Goal: Information Seeking & Learning: Learn about a topic

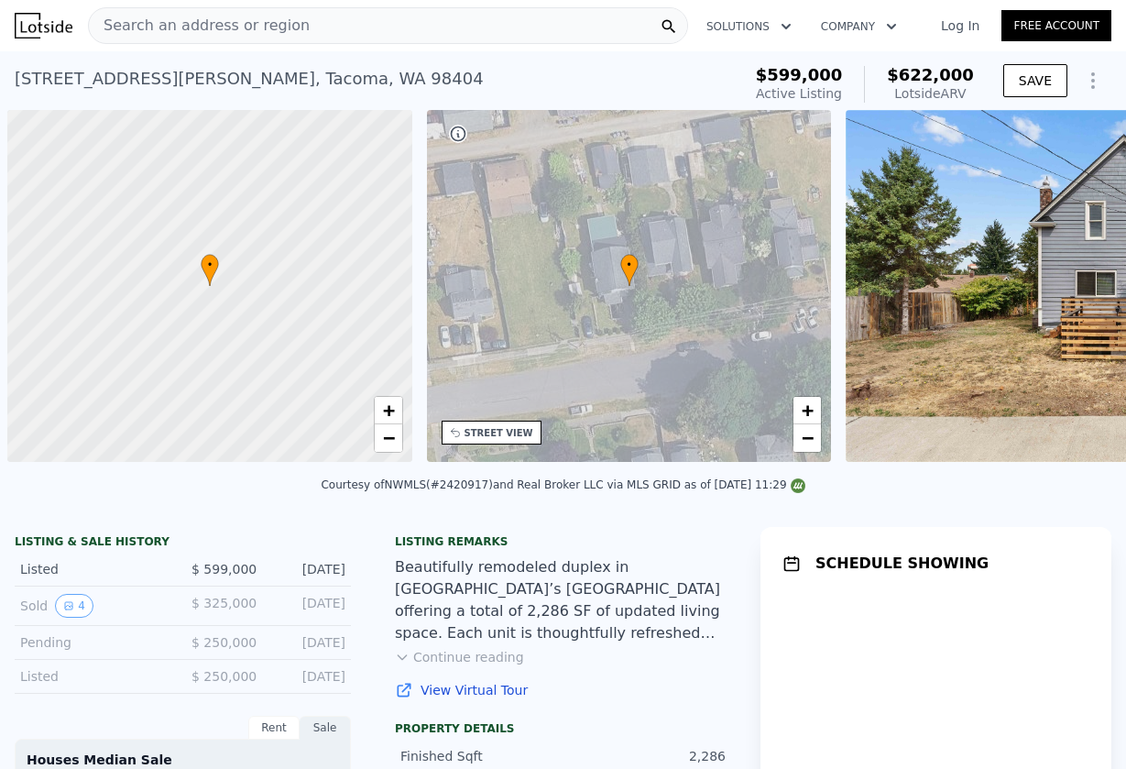
scroll to position [0, 7]
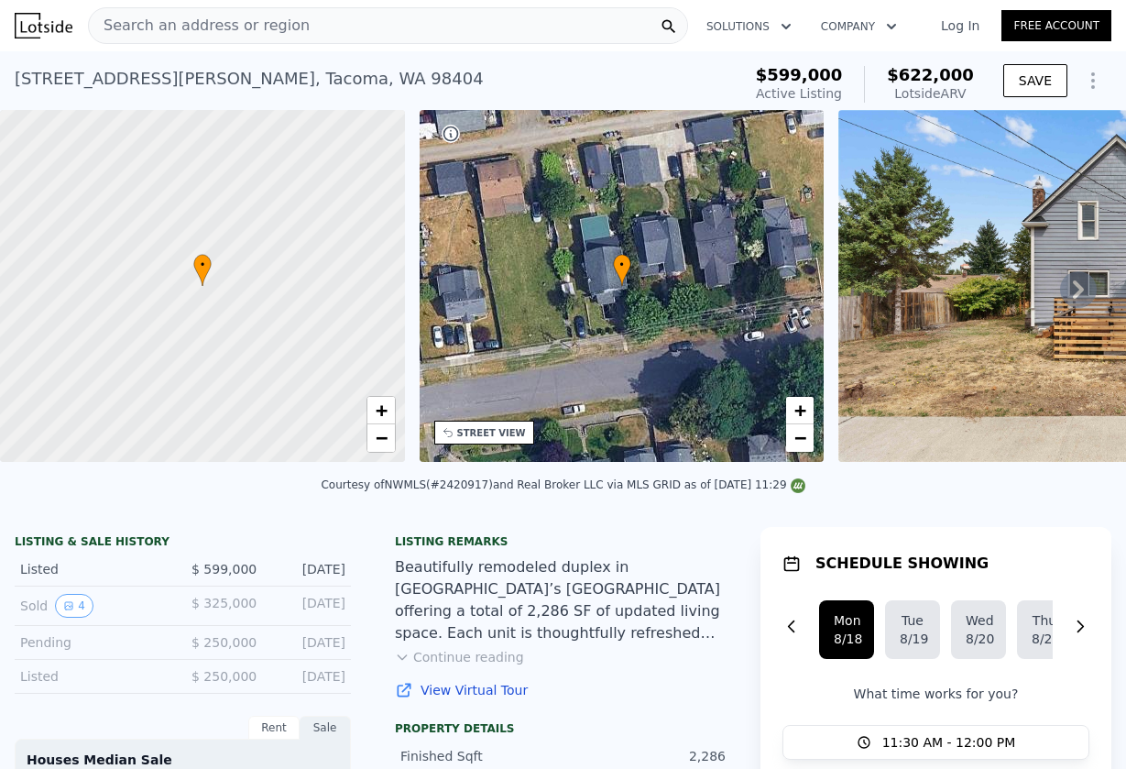
click at [318, 25] on div "Search an address or region" at bounding box center [388, 25] width 600 height 37
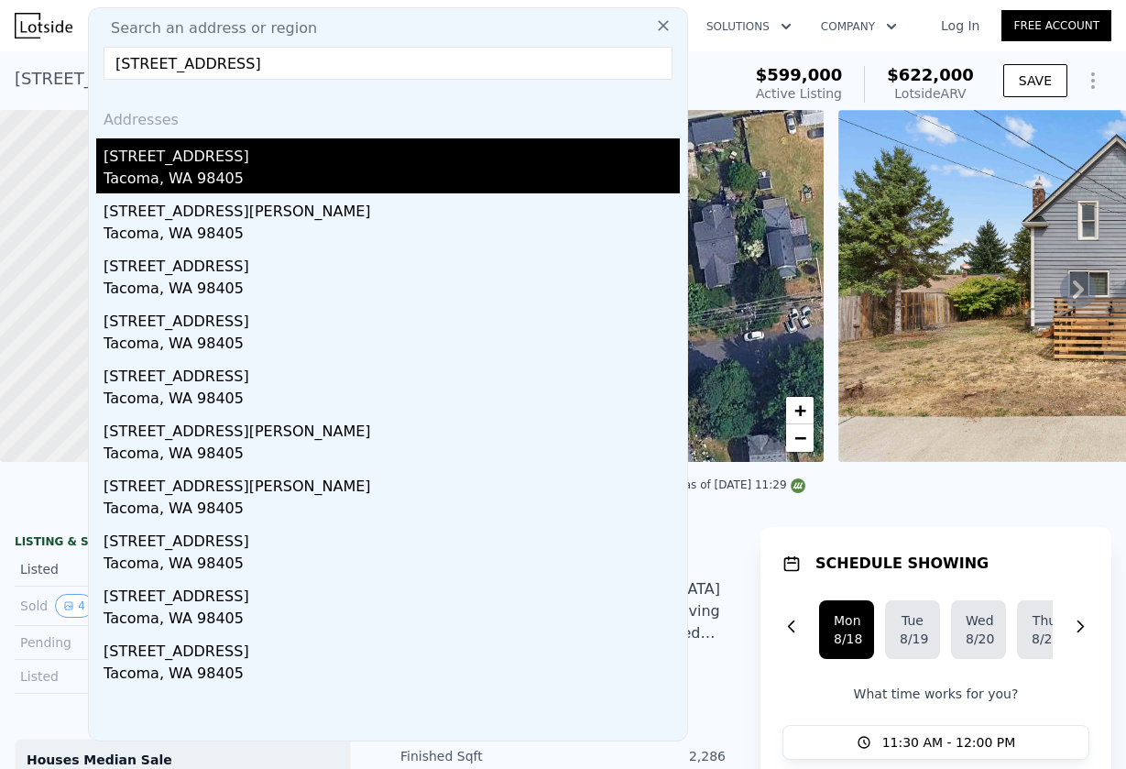
type input "[STREET_ADDRESS]"
click at [321, 176] on div "Tacoma, WA 98405" at bounding box center [392, 181] width 577 height 26
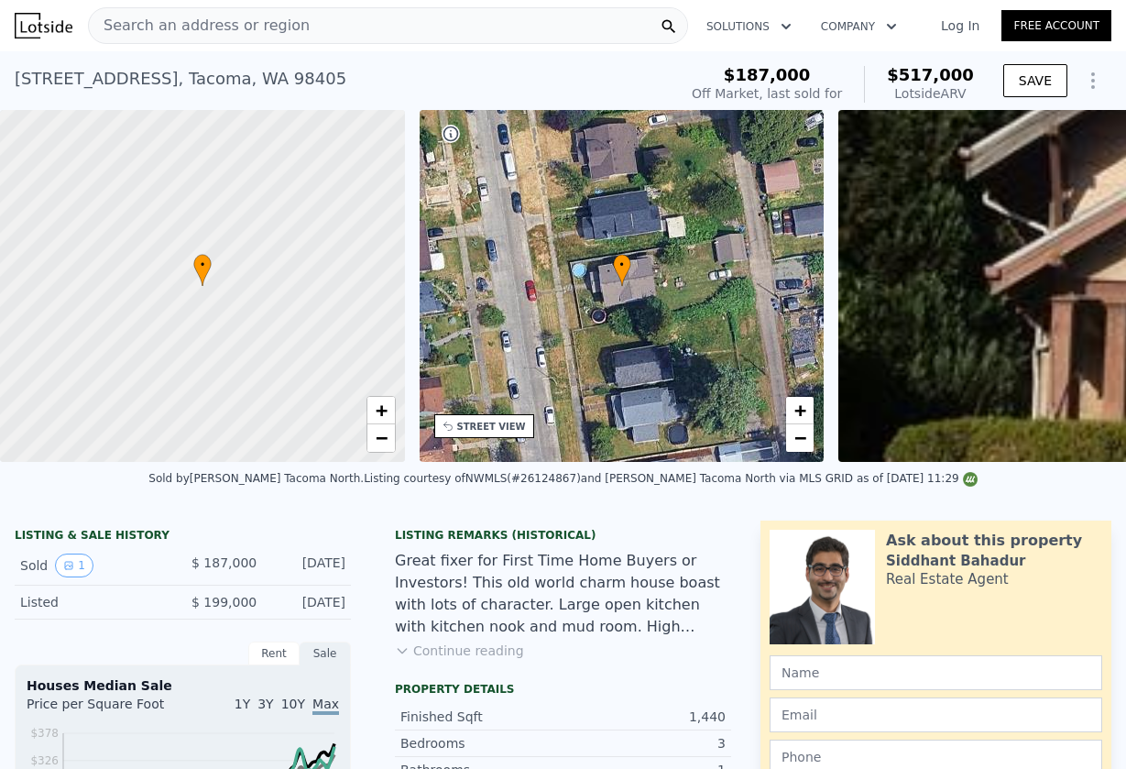
click at [434, 27] on div "Search an address or region" at bounding box center [388, 25] width 600 height 37
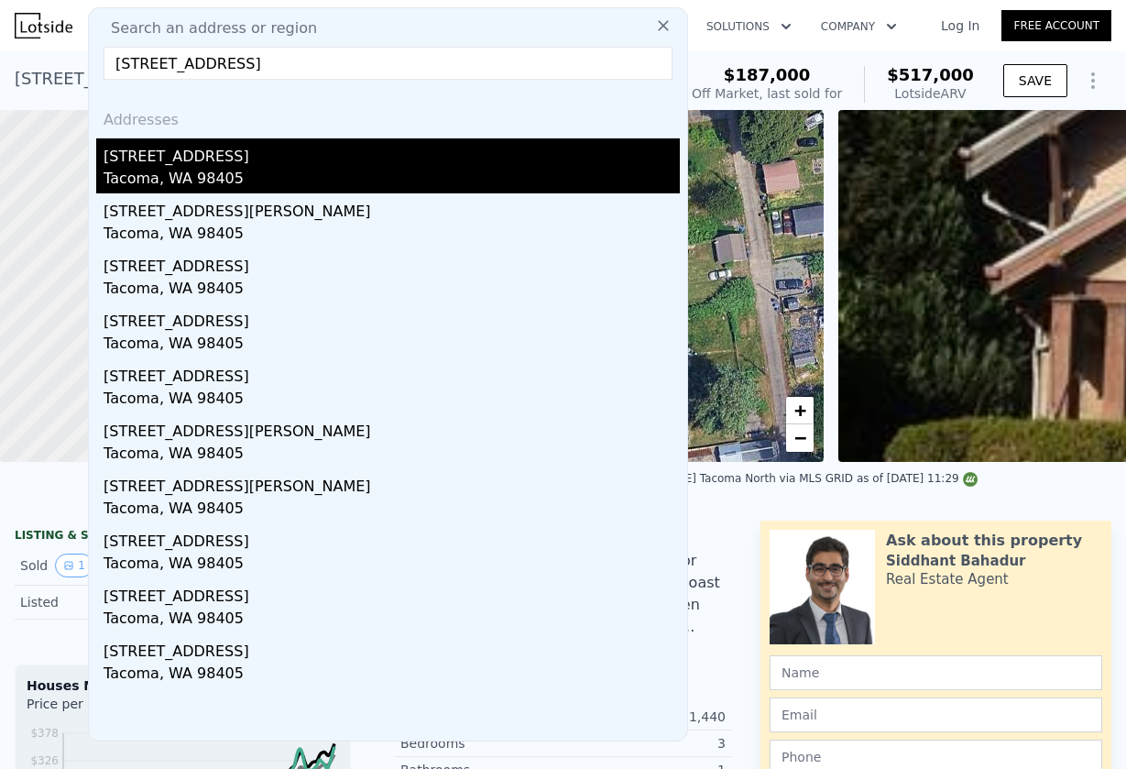
type input "2315 S I St Unit #A-B, Tacoma, WA 98405"
click at [194, 166] on div "2315 S L St" at bounding box center [392, 152] width 577 height 29
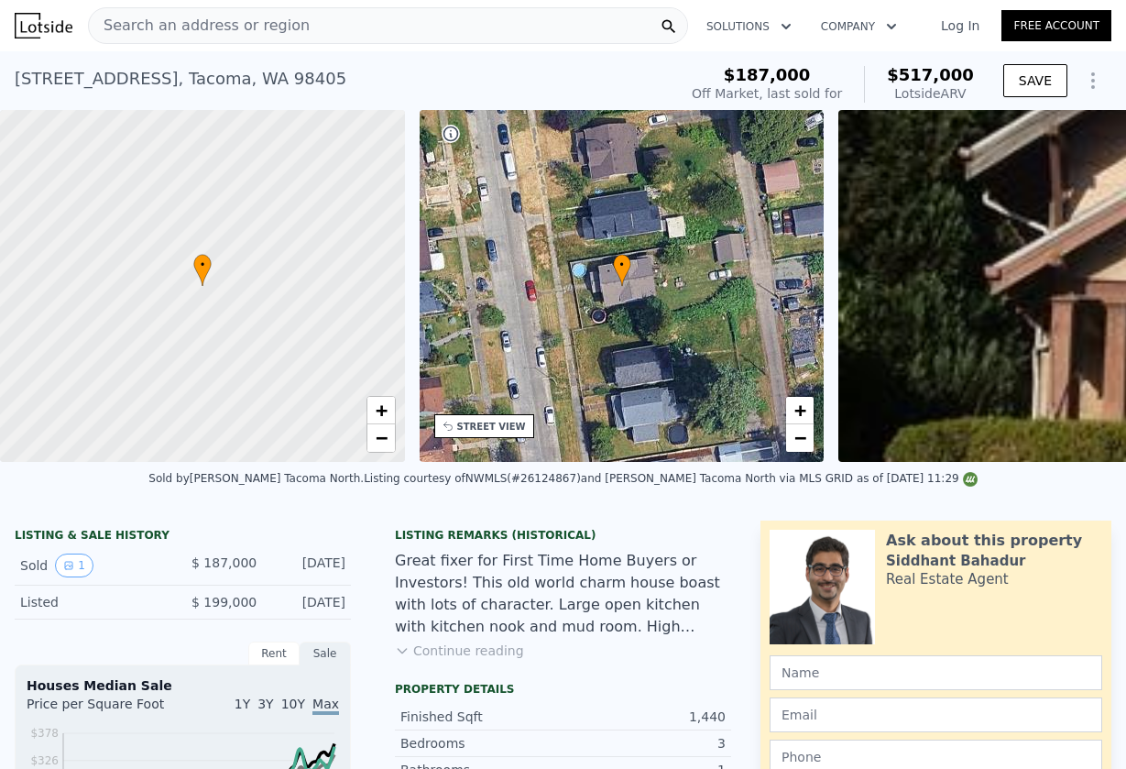
click at [305, 28] on div "Search an address or region" at bounding box center [388, 25] width 600 height 37
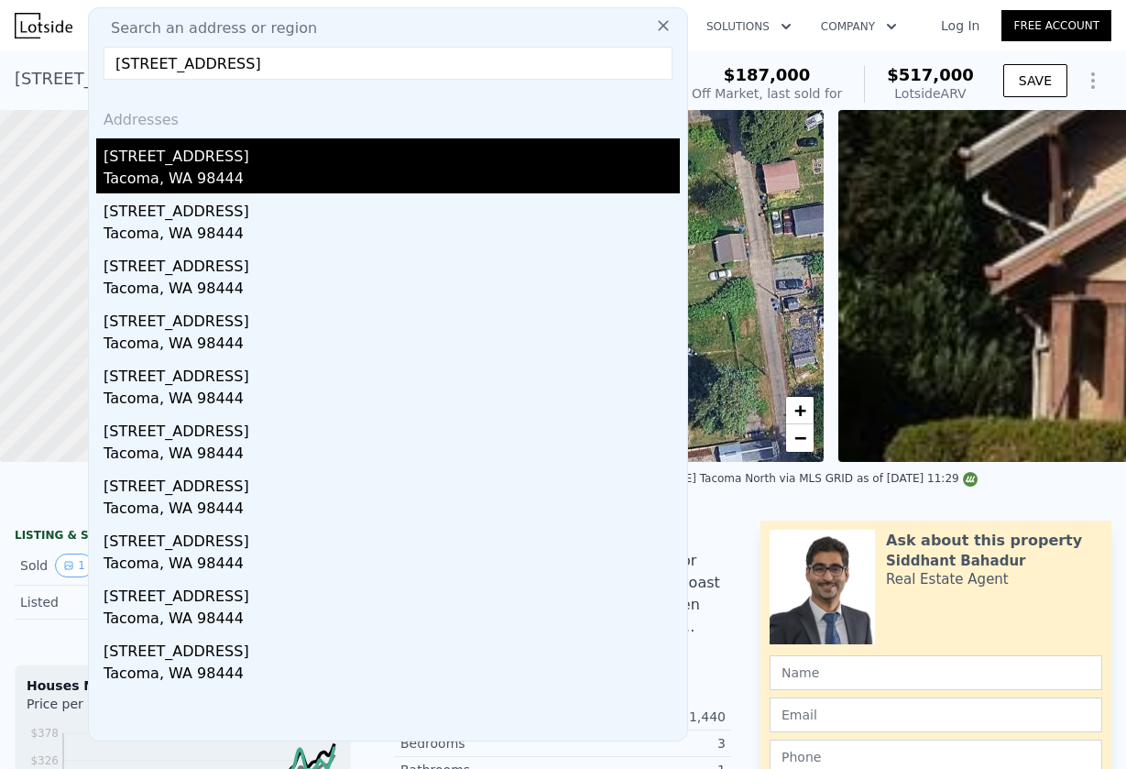
type input "218 125th St S, Tacoma, WA 98444"
click at [177, 163] on div "218 125th St S" at bounding box center [392, 152] width 577 height 29
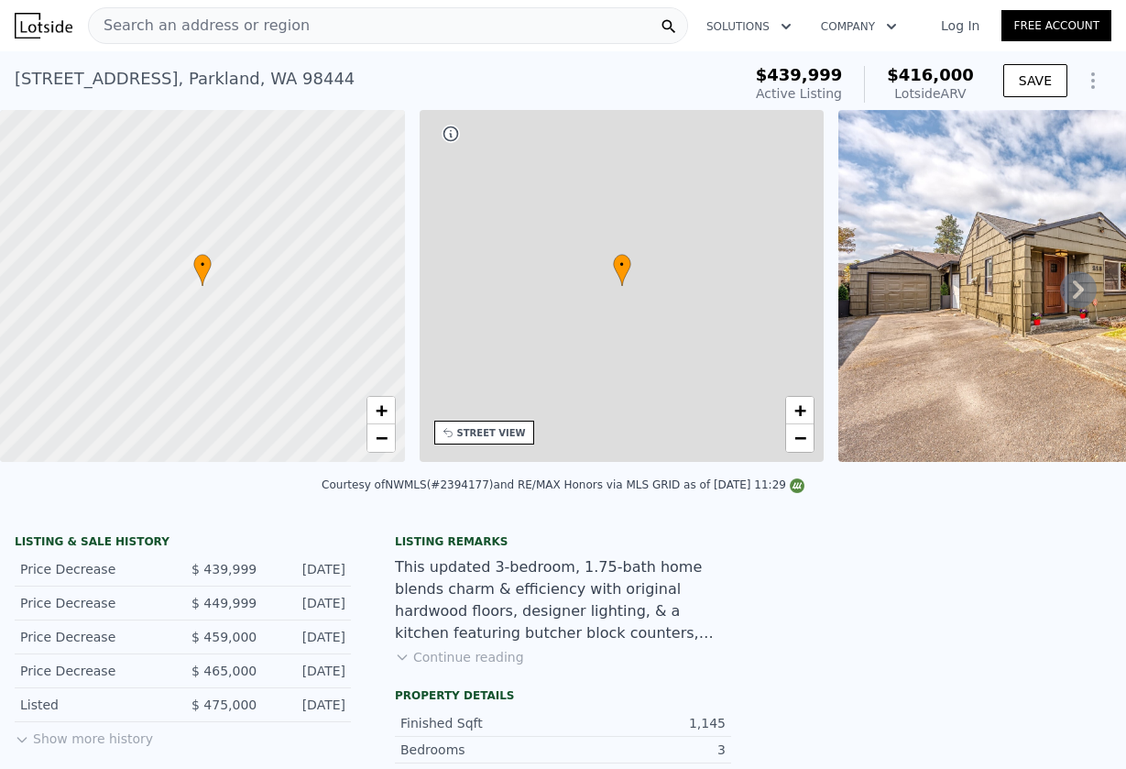
type input "2"
type input "4"
type input "0.75"
type input "1.75"
type input "860"
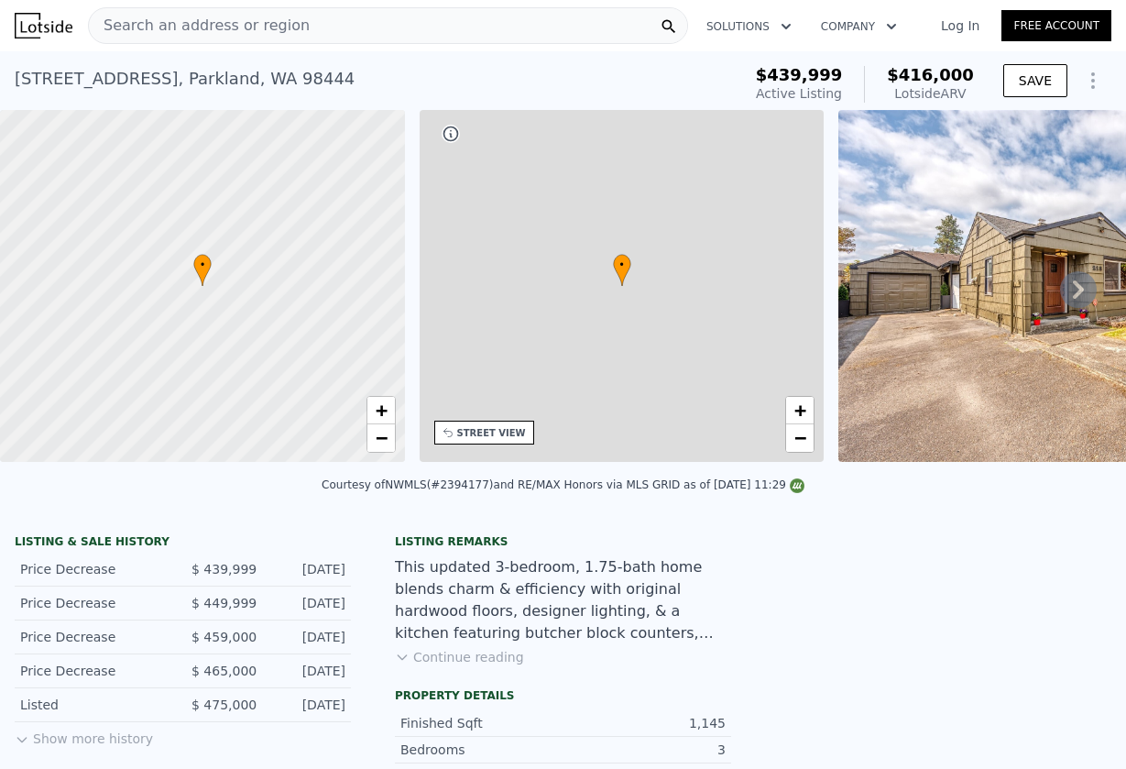
type input "1332"
type input "5000"
type input "8469"
type input "$ 416,000"
type input "5"
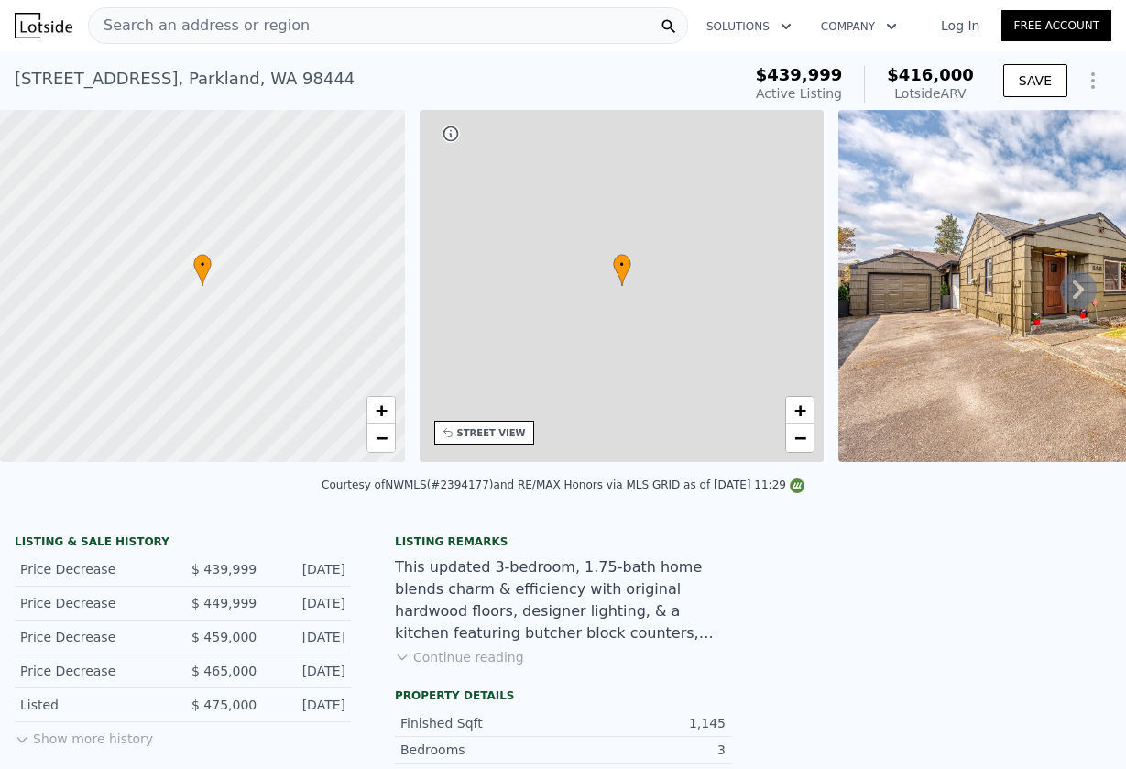
type input "-$ 82,807"
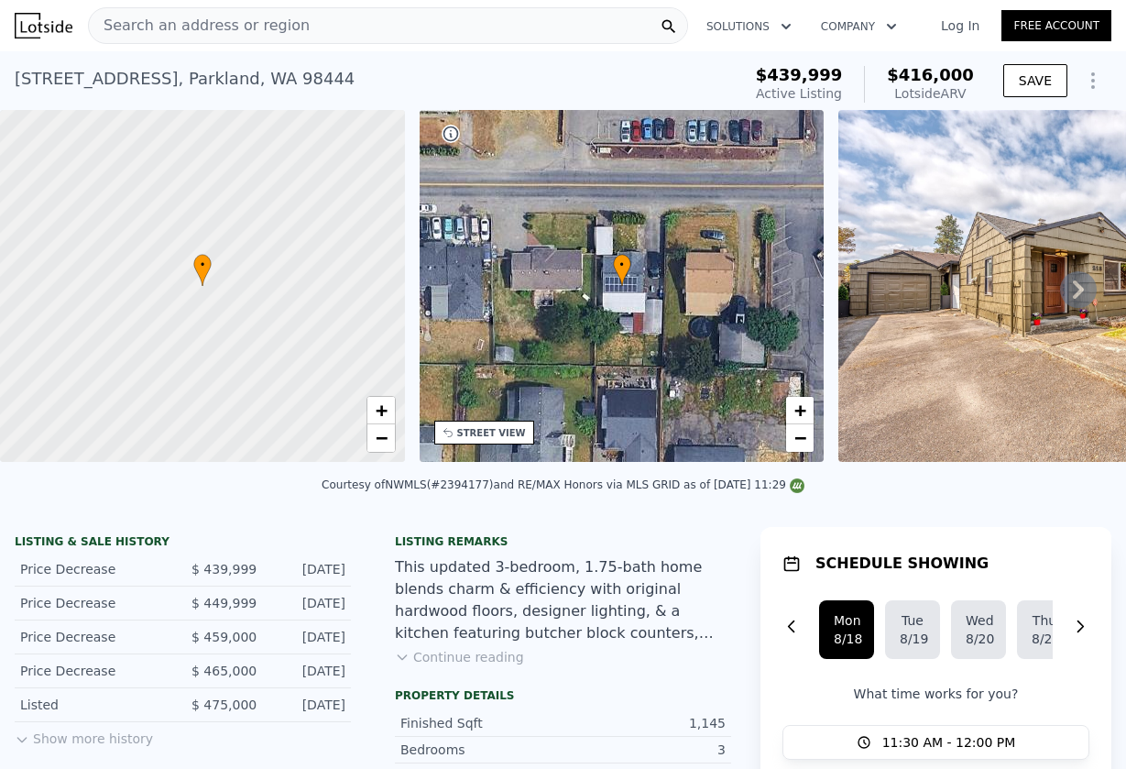
click at [270, 24] on span "Search an address or region" at bounding box center [199, 26] width 221 height 22
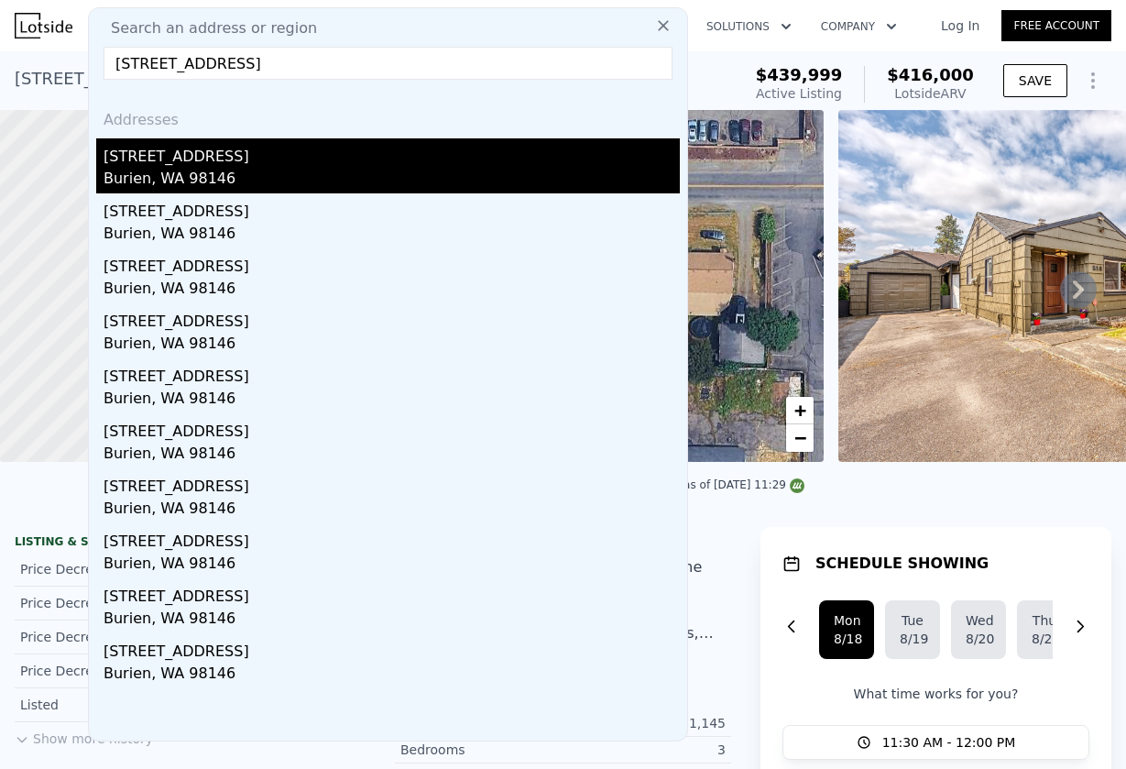
type input "12826 14th Ave SW, Burien, WA 98146"
click at [187, 152] on div "12826 14th Ave SW" at bounding box center [392, 152] width 577 height 29
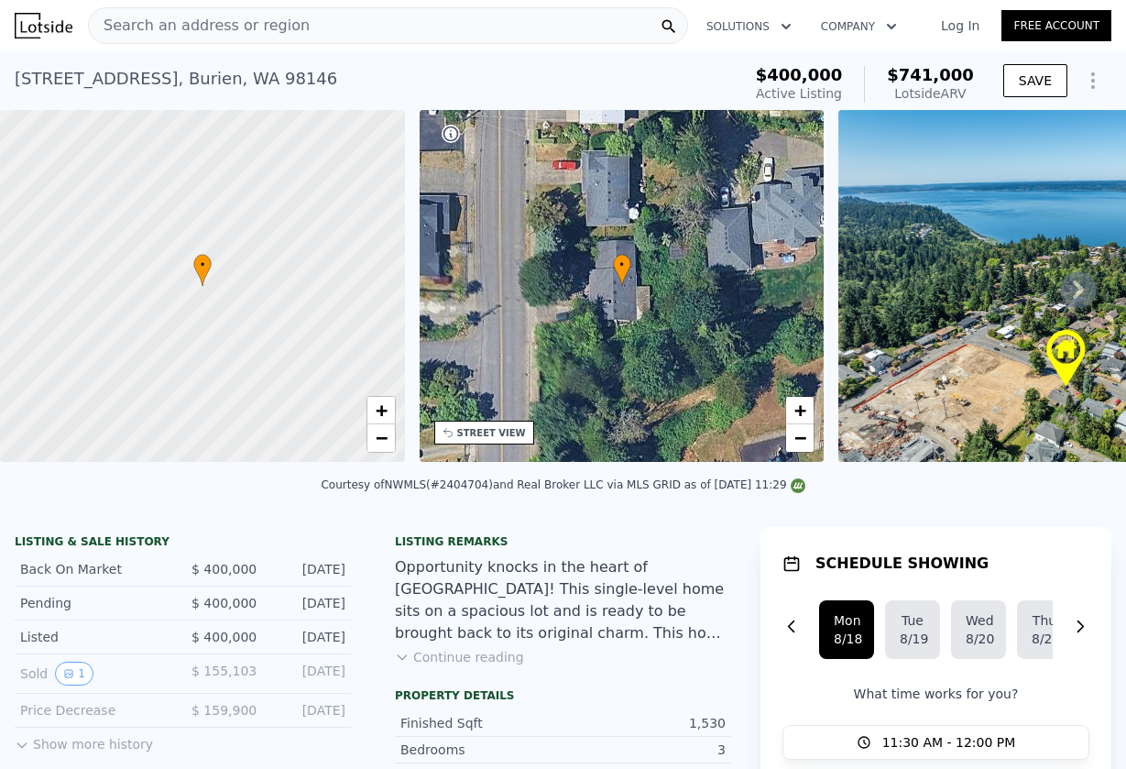
click at [476, 16] on div "Search an address or region" at bounding box center [388, 25] width 600 height 37
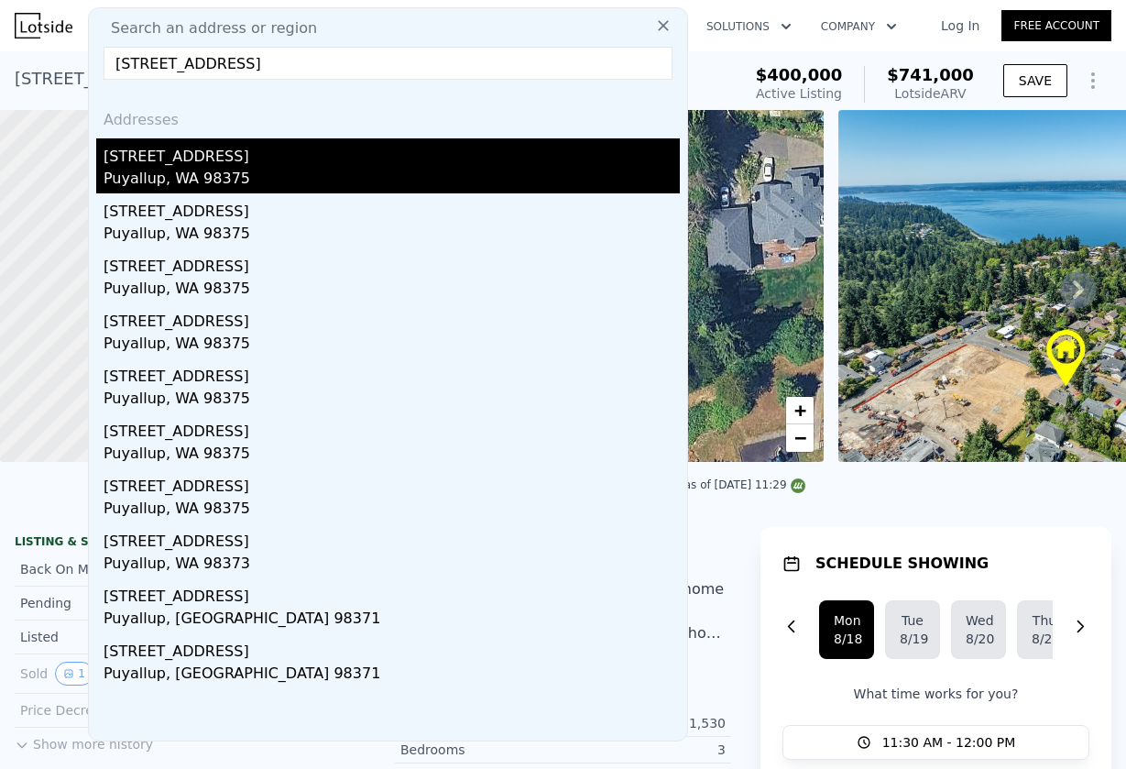
type input "15904 56th Av Ct E, Puyallup, WA 98375"
click at [372, 179] on div "Puyallup, WA 98375" at bounding box center [392, 181] width 577 height 26
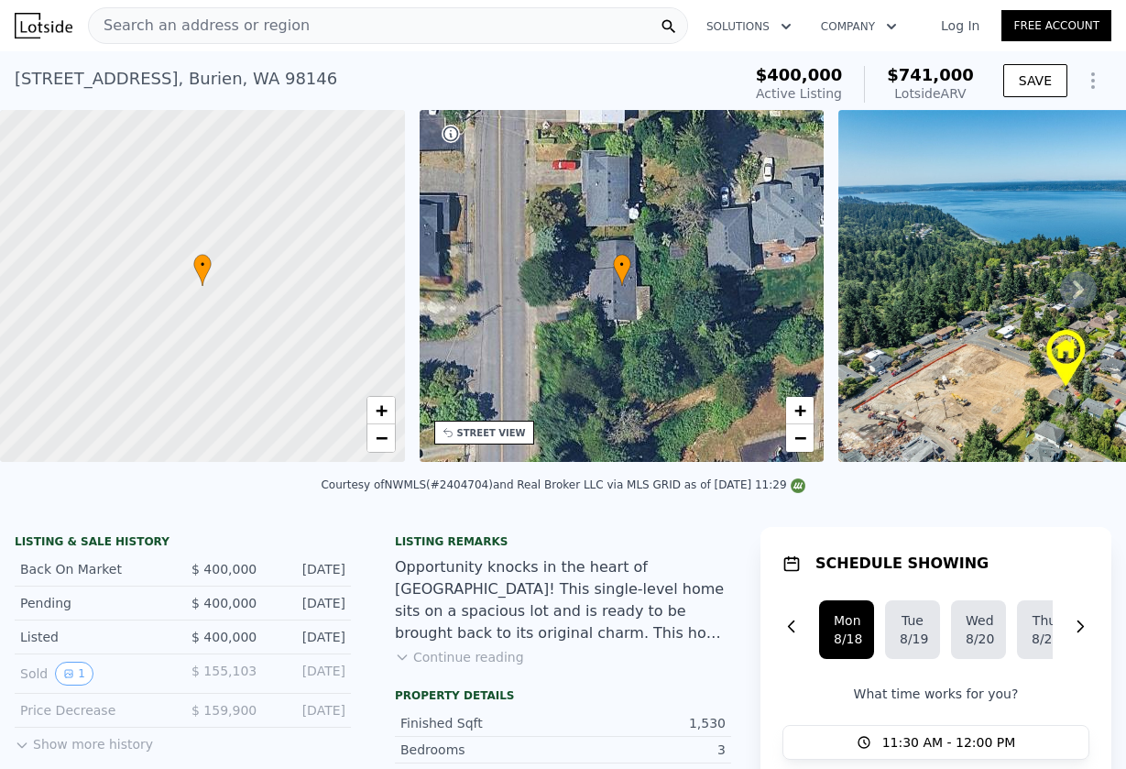
type input "1.5"
type input "3"
type input "1496"
type input "2604"
type input "7519"
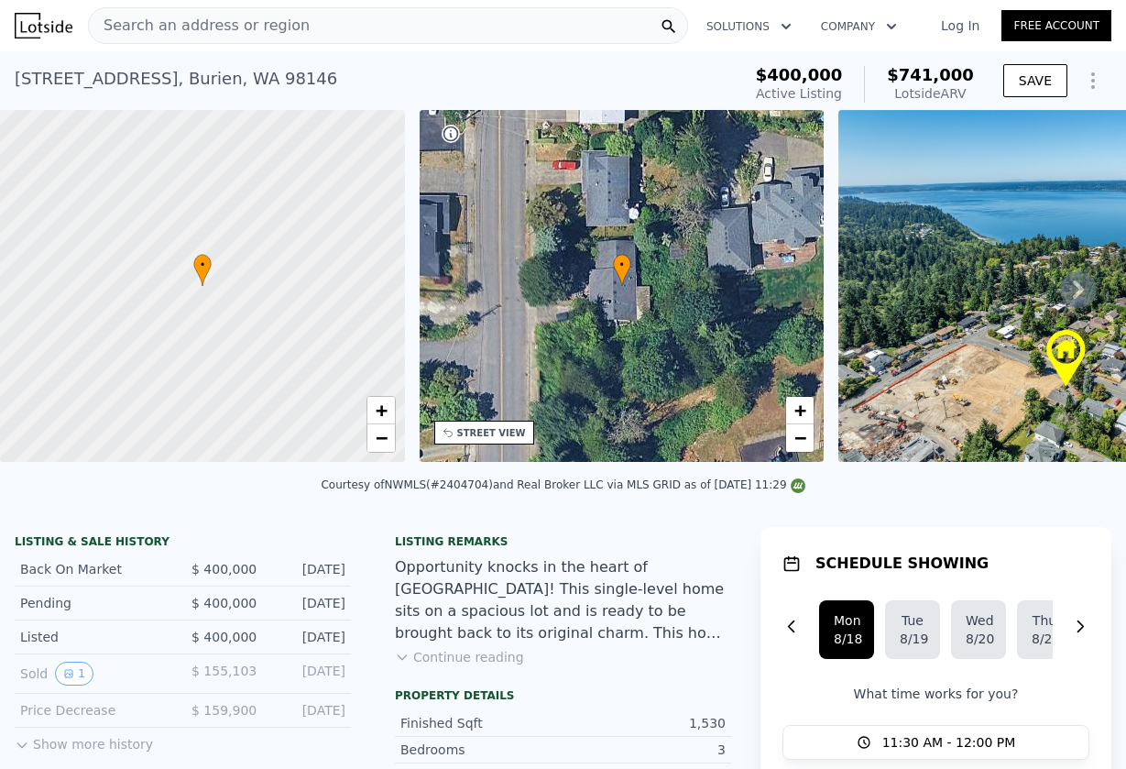
type input "20050"
type input "$ 612,000"
type input "5"
type input "$ 86,759"
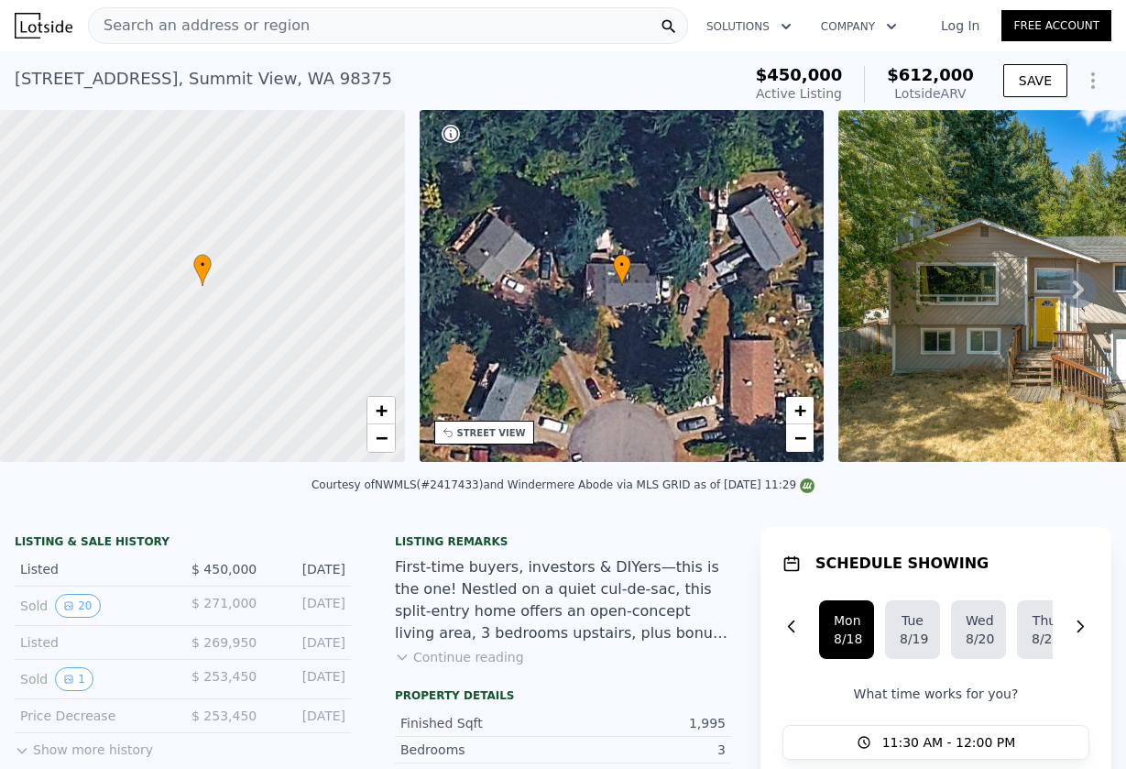
click at [921, 353] on img at bounding box center [1073, 286] width 469 height 352
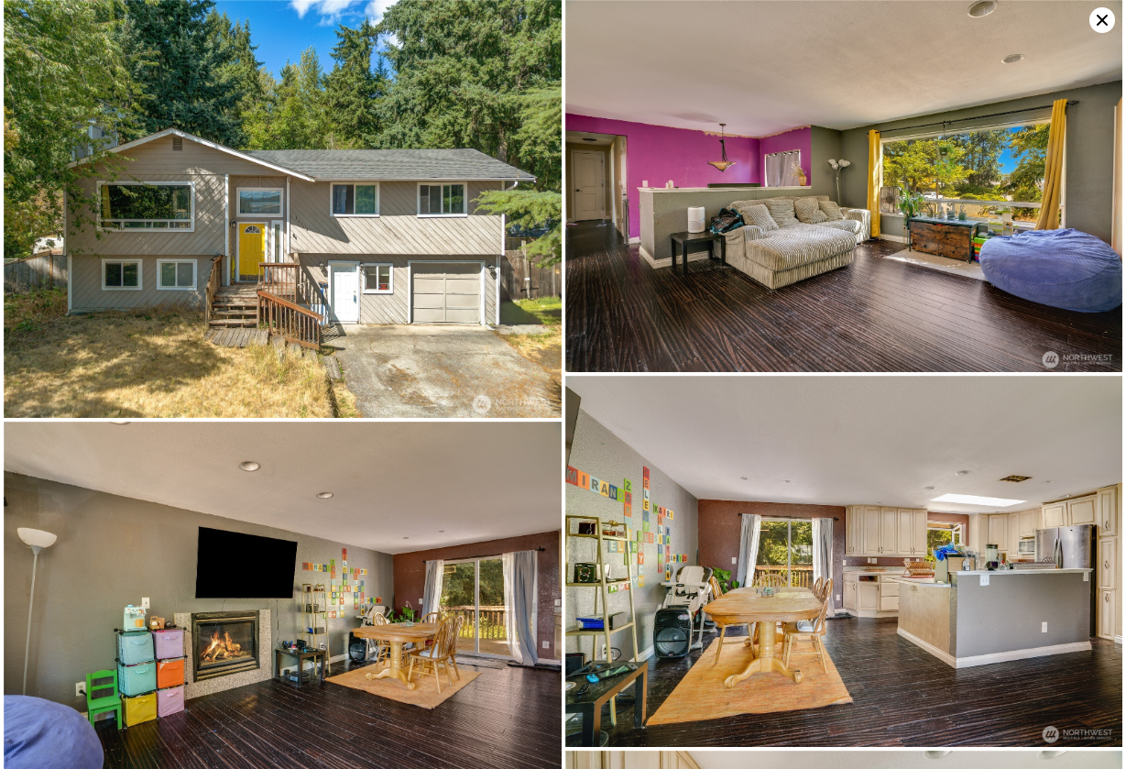
scroll to position [-16, 0]
click at [1108, 16] on icon at bounding box center [1103, 20] width 26 height 26
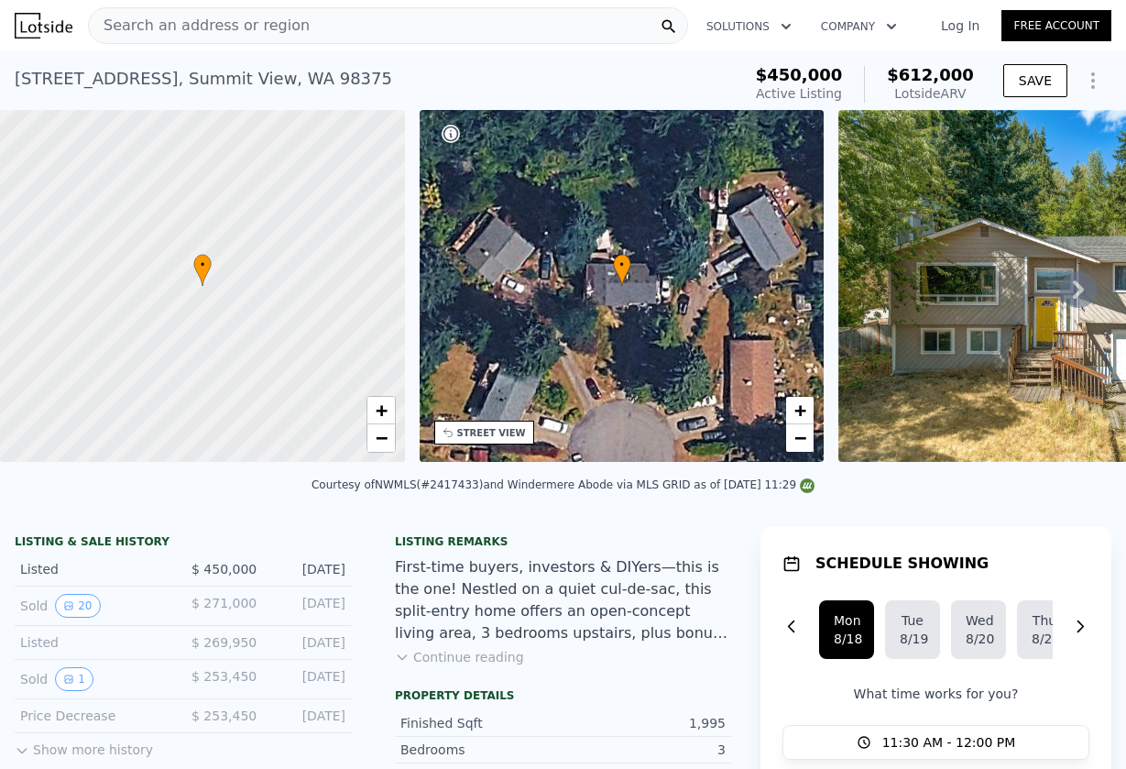
click at [232, 27] on span "Search an address or region" at bounding box center [199, 26] width 221 height 22
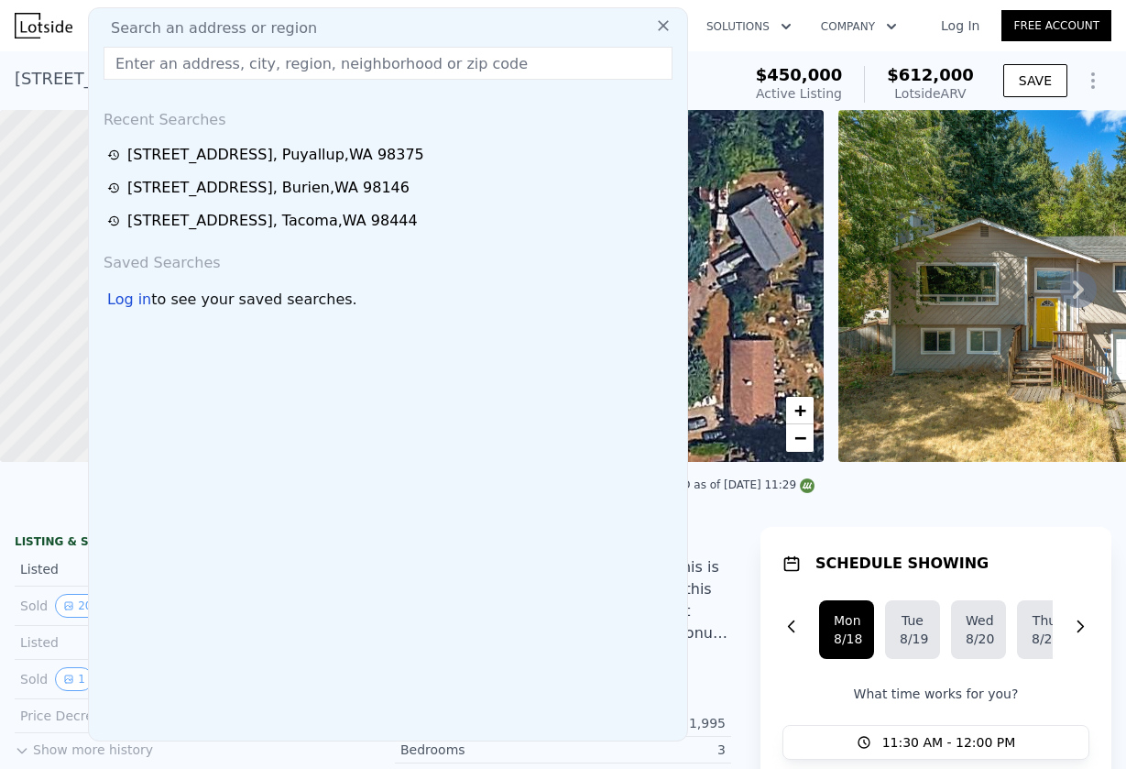
click at [118, 62] on input "text" at bounding box center [388, 63] width 569 height 33
paste input "5801 S Cheyenne St, Tacoma, WA 98409"
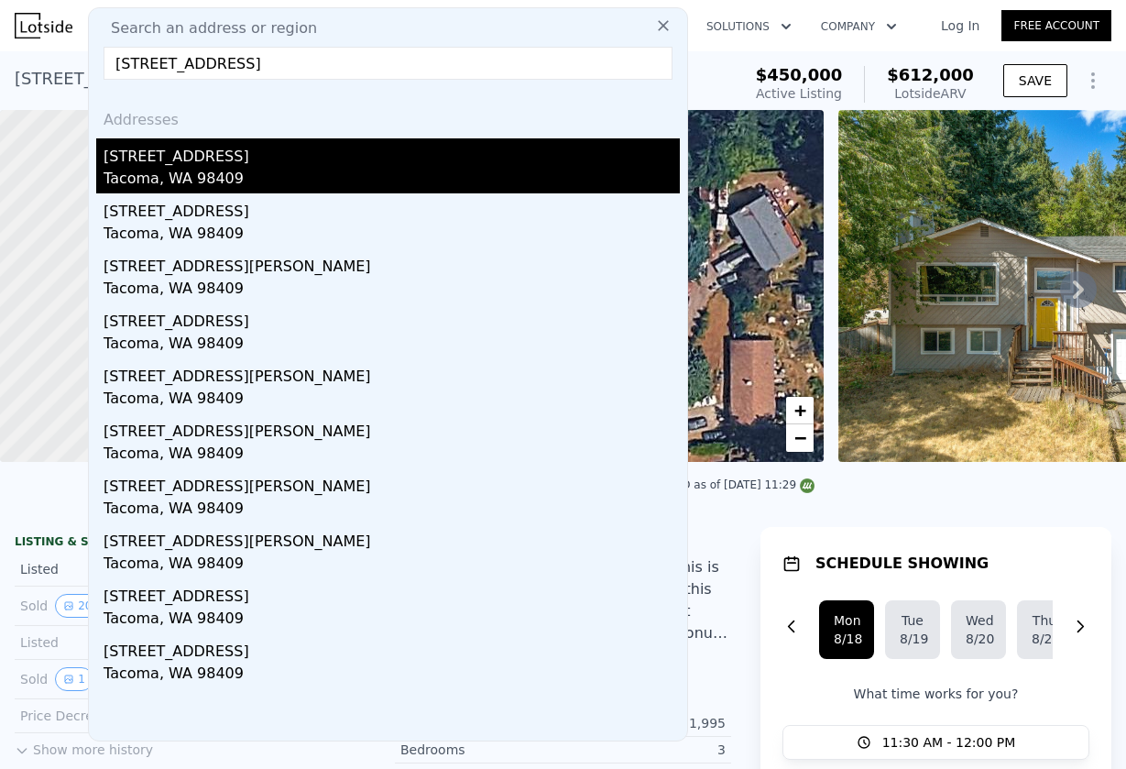
type input "5801 S Cheyenne St, Tacoma, WA 98409"
click at [214, 156] on div "5801 S Cheyenne St" at bounding box center [392, 152] width 577 height 29
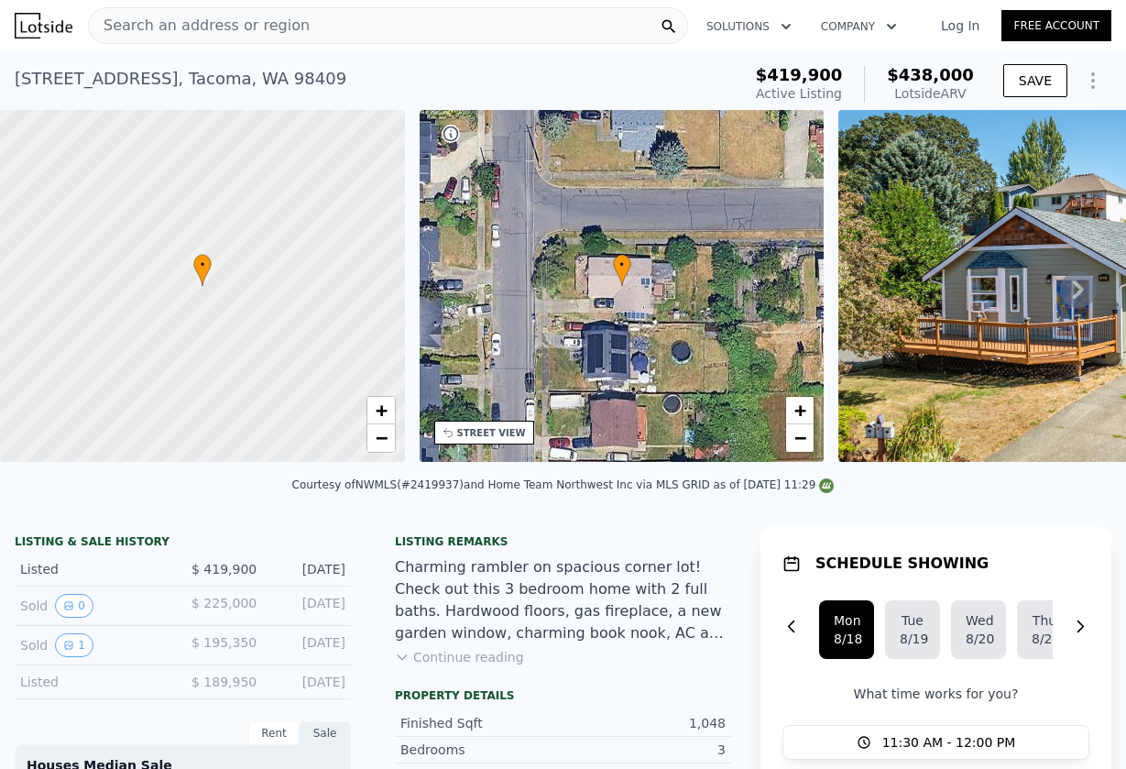
click at [303, 25] on div "Search an address or region" at bounding box center [388, 25] width 600 height 37
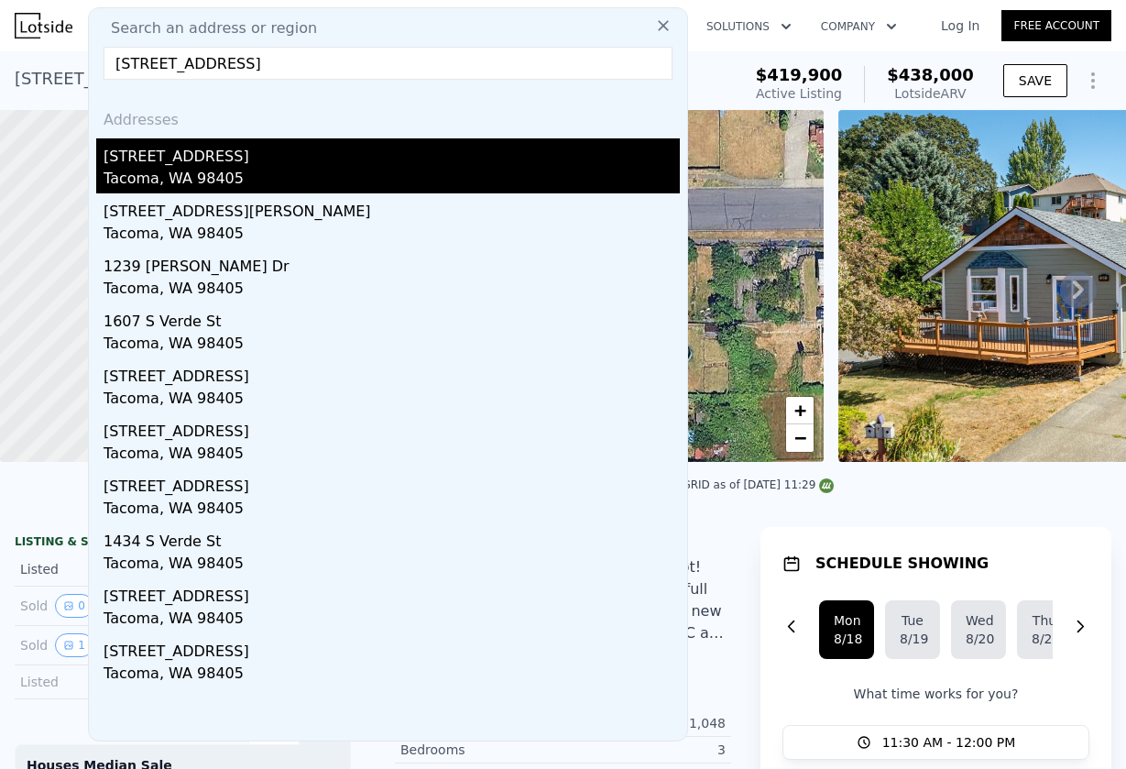
type input "1239 S Verde St, Tacoma, WA 98405"
click at [161, 183] on div "Tacoma, WA 98405" at bounding box center [392, 181] width 577 height 26
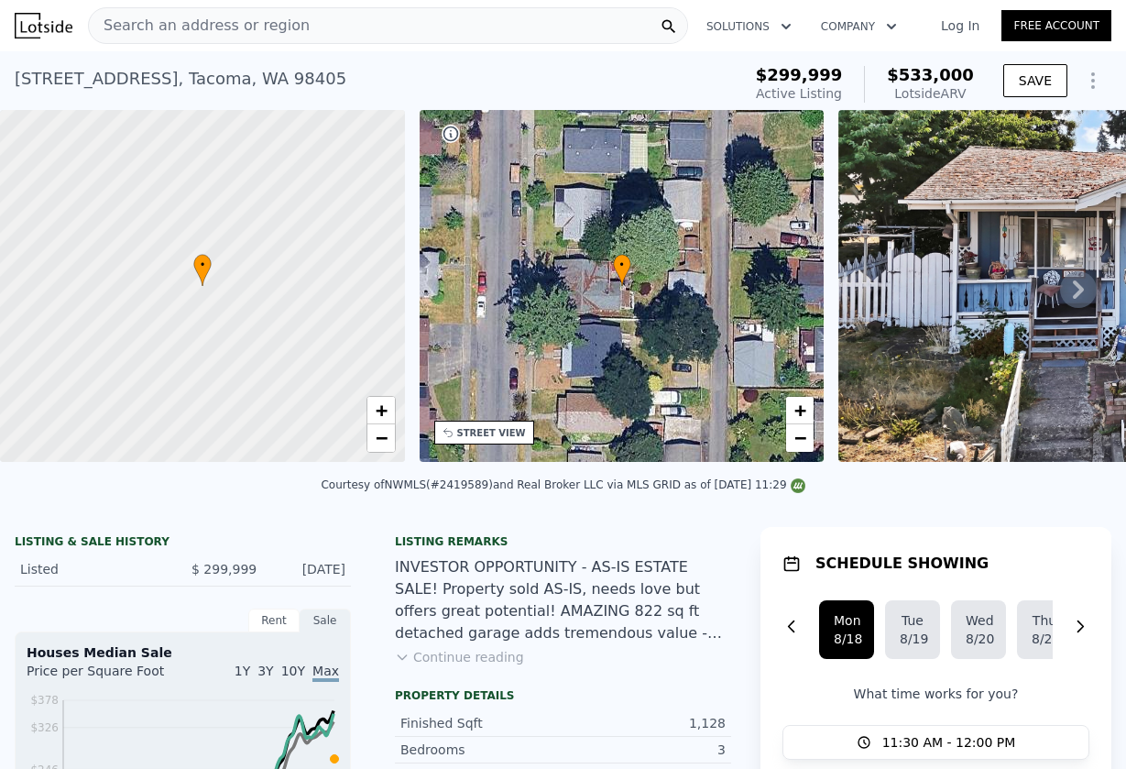
click at [395, 29] on div "Search an address or region" at bounding box center [388, 25] width 600 height 37
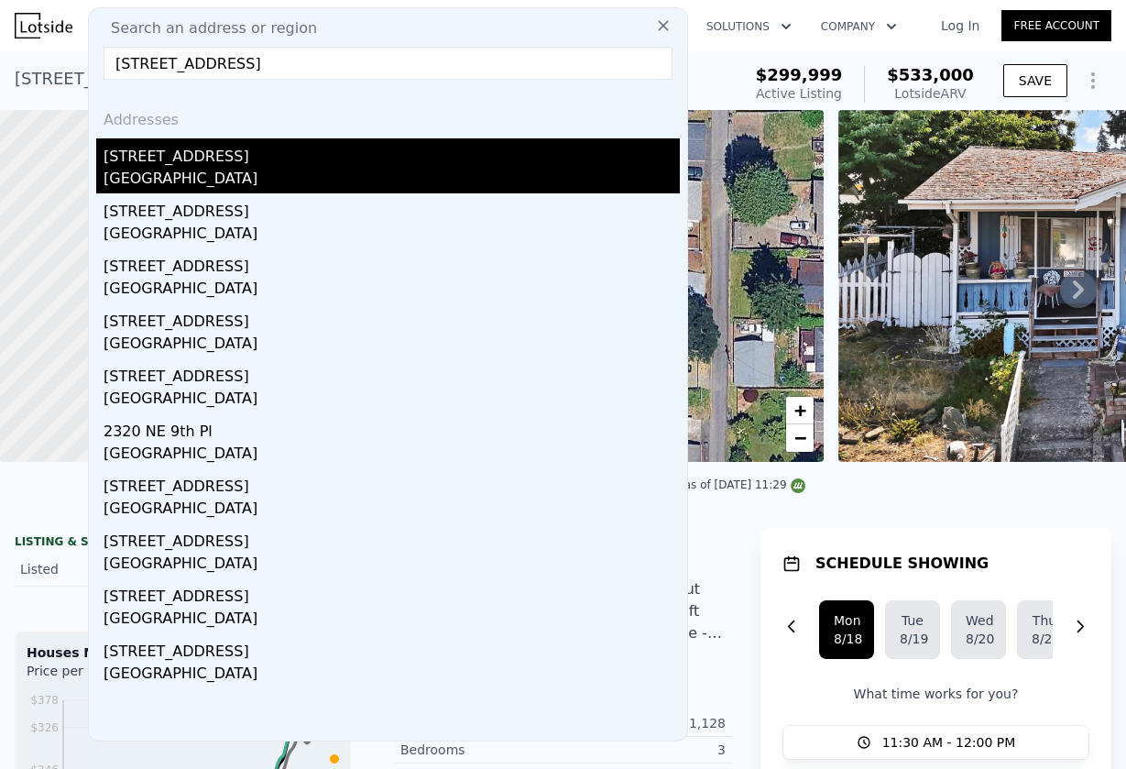
type input "2190 NE 9th Place, Renton, WA 98056"
click at [296, 182] on div "Renton, WA 98056" at bounding box center [392, 181] width 577 height 26
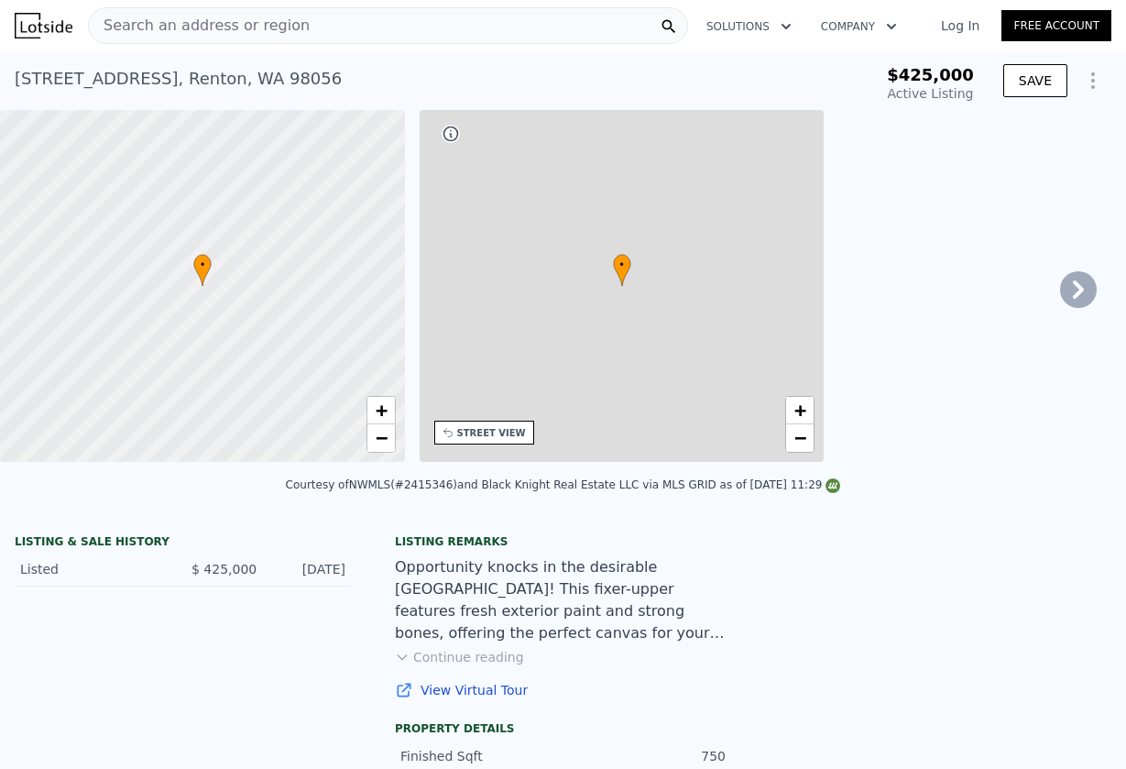
type input "1"
type input "720"
type input "1030"
type input "4756"
type input "7583"
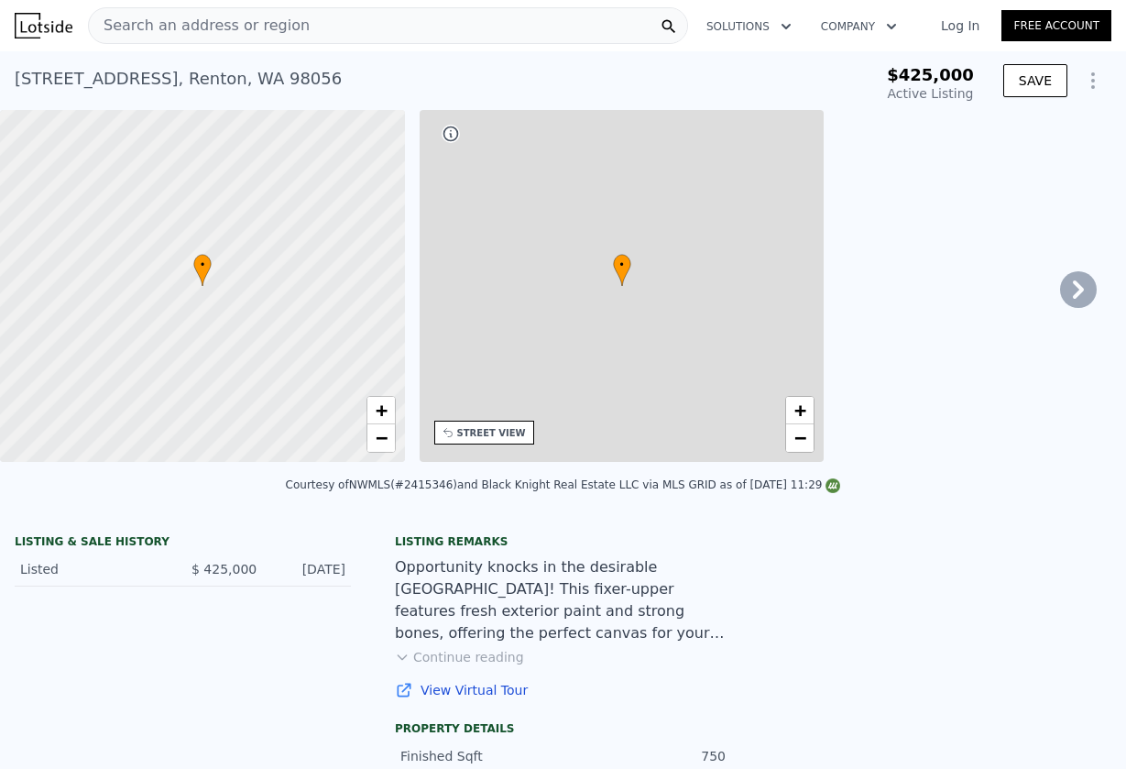
type input "$ 537,000"
type input "5"
type input "$ 45,886"
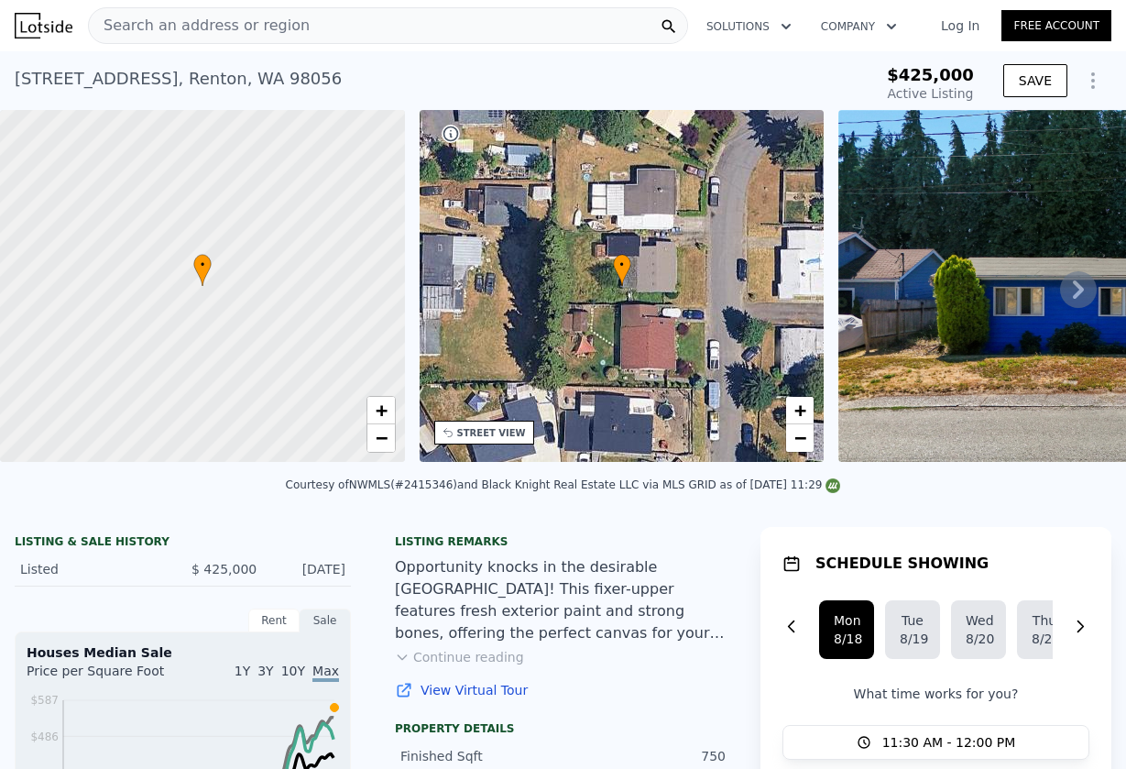
click at [1067, 294] on icon at bounding box center [1078, 289] width 37 height 37
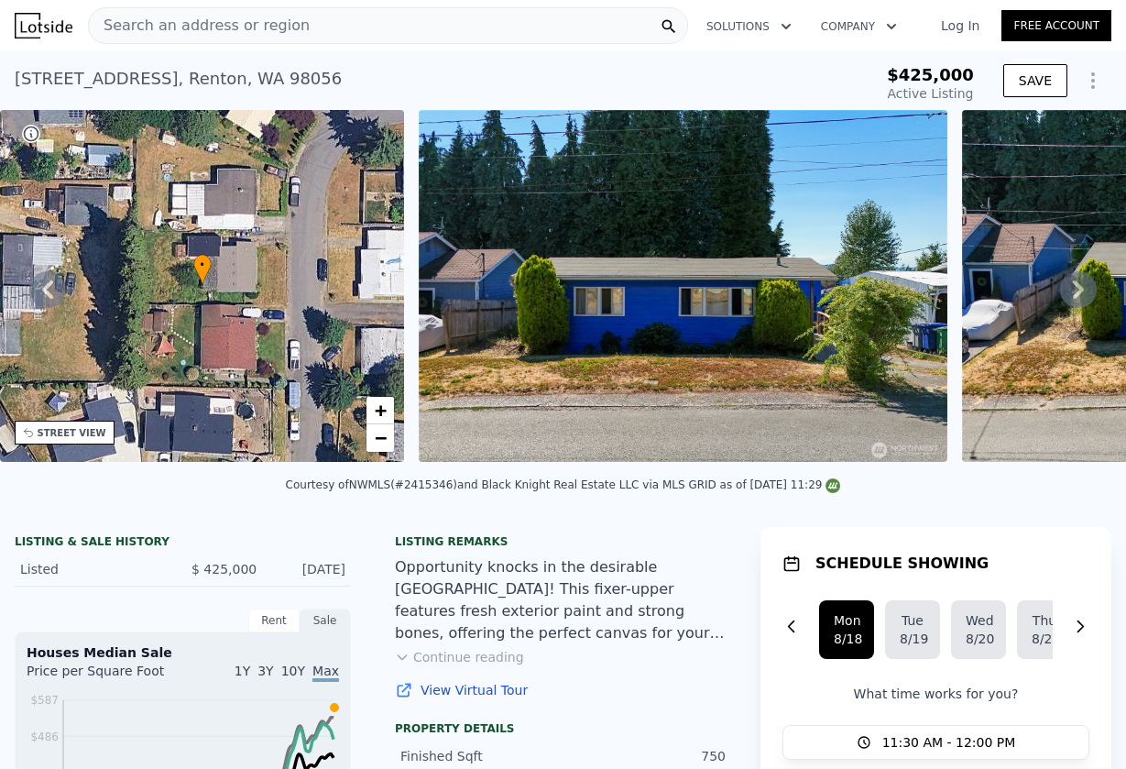
click at [301, 25] on div "Search an address or region" at bounding box center [388, 25] width 600 height 37
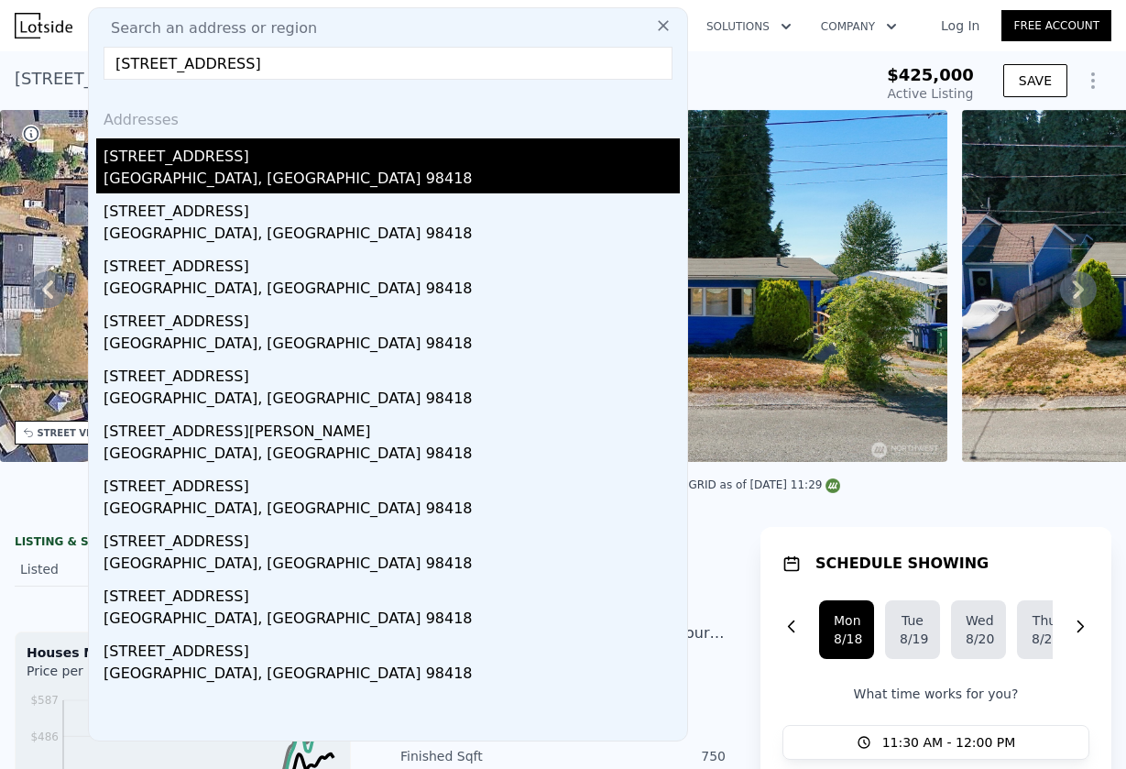
type input "4021 S BELL, Tacoma, WA 98418"
click at [176, 158] on div "4021 S Bell St" at bounding box center [392, 152] width 577 height 29
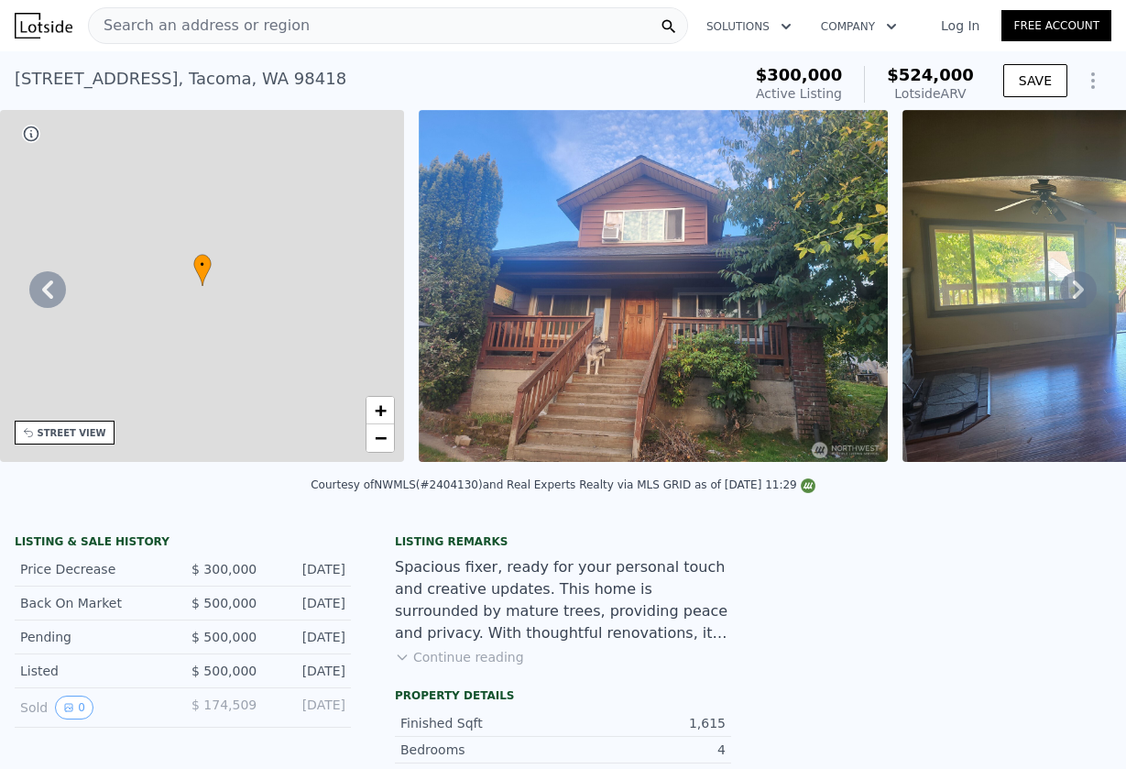
type input "3"
type input "5"
type input "2.75"
type input "1240"
type input "2130"
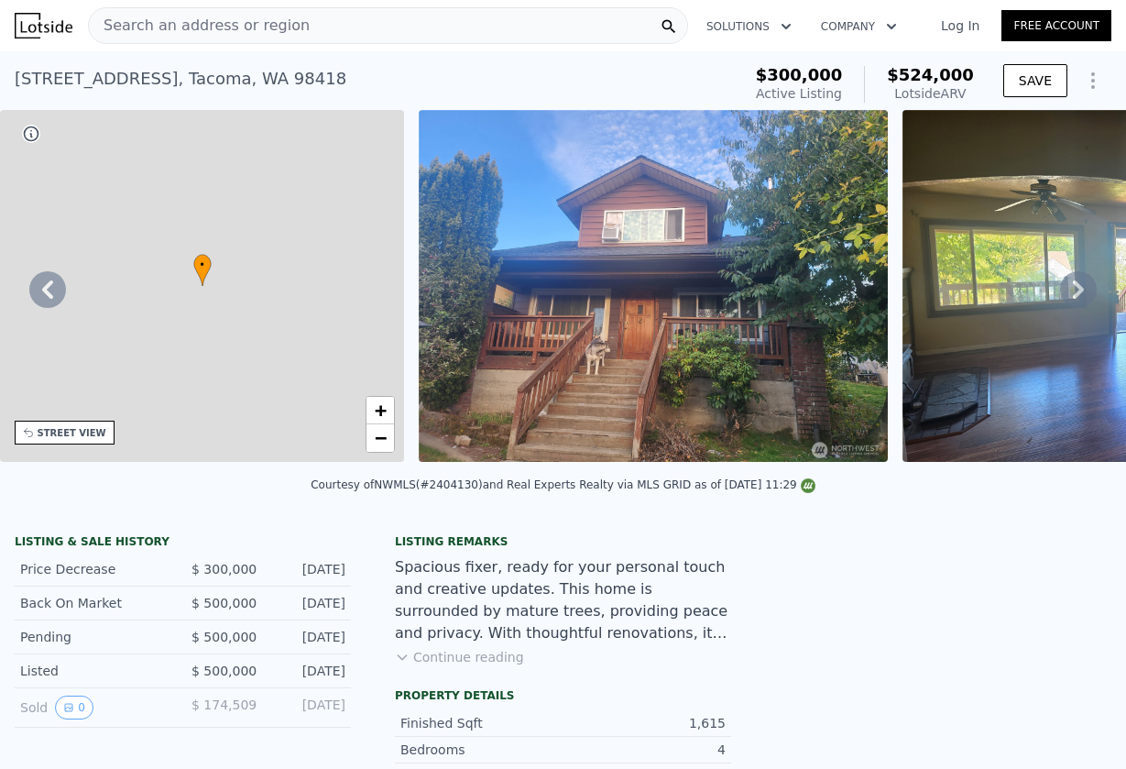
type input "3003"
type input "7520"
type input "$ 524,000"
type input "6"
type input "$ 161,242"
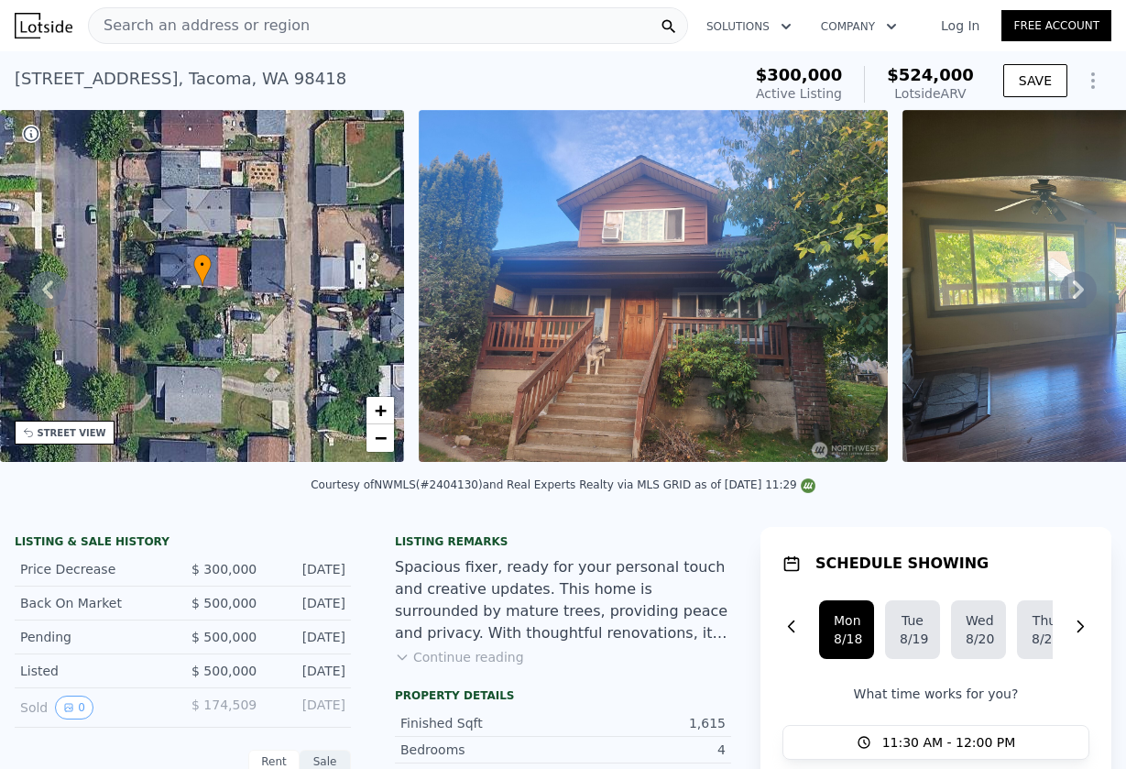
click at [1074, 280] on icon at bounding box center [1078, 289] width 37 height 37
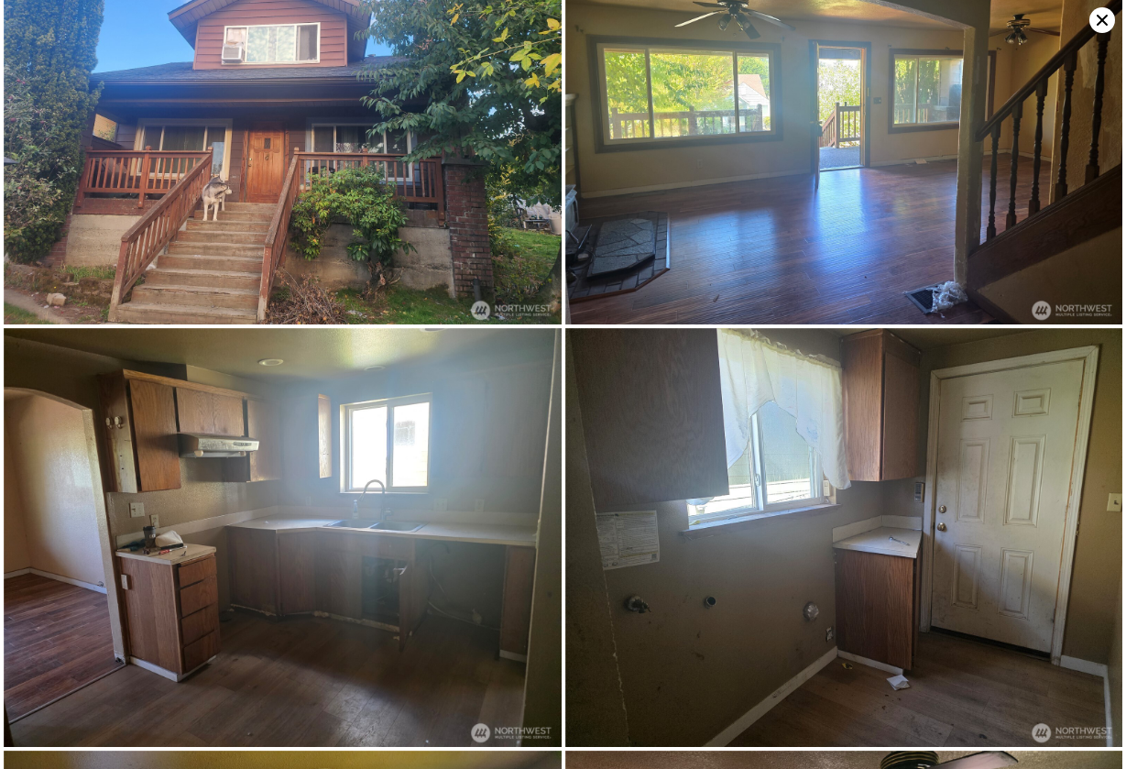
scroll to position [0, 0]
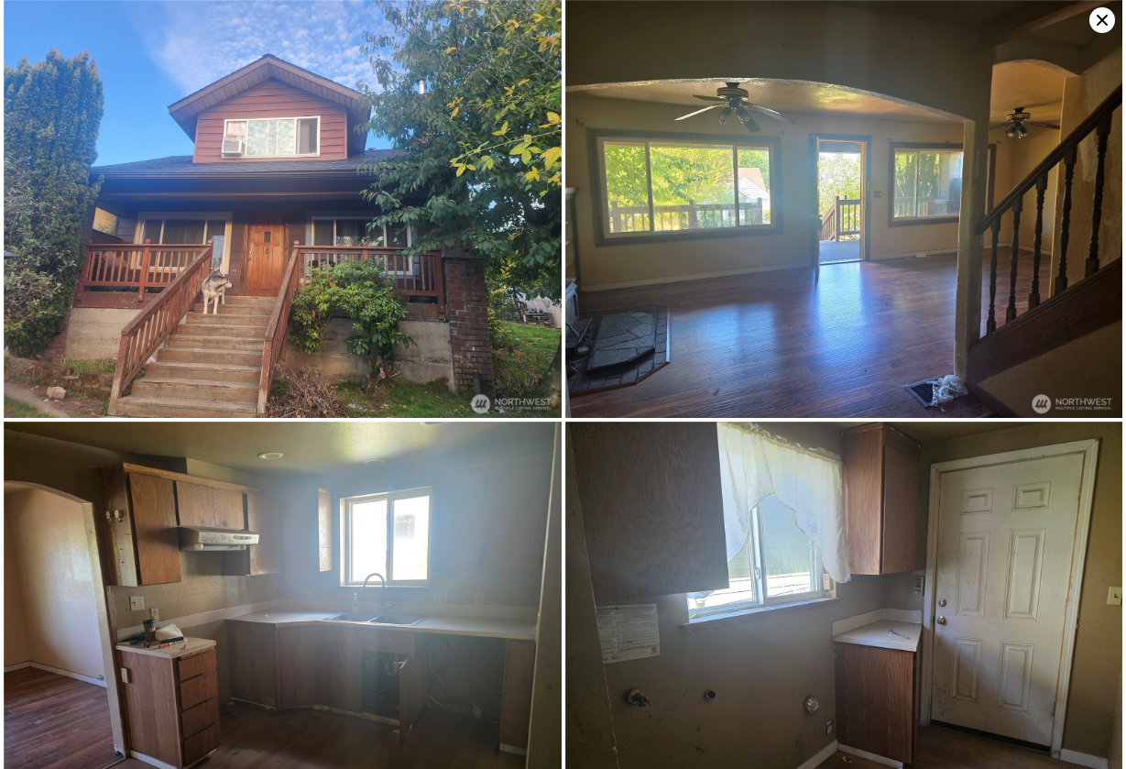
click at [1101, 26] on icon at bounding box center [1103, 20] width 26 height 26
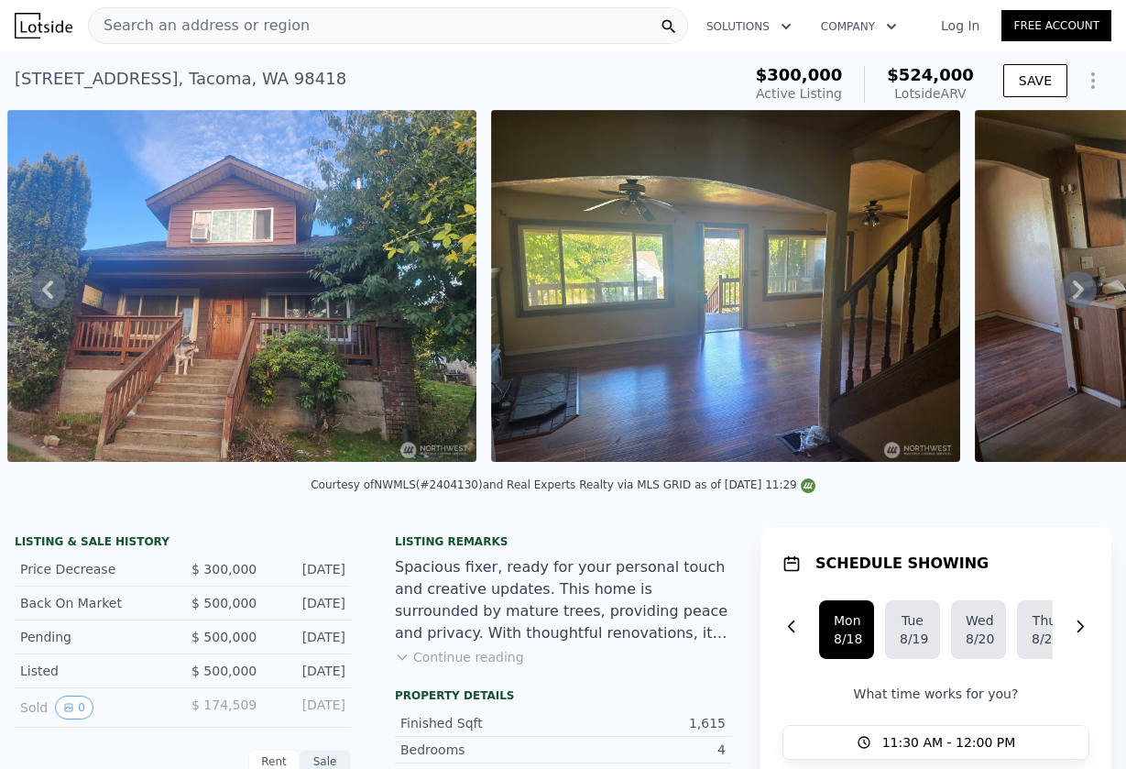
click at [372, 28] on div "Search an address or region" at bounding box center [388, 25] width 600 height 37
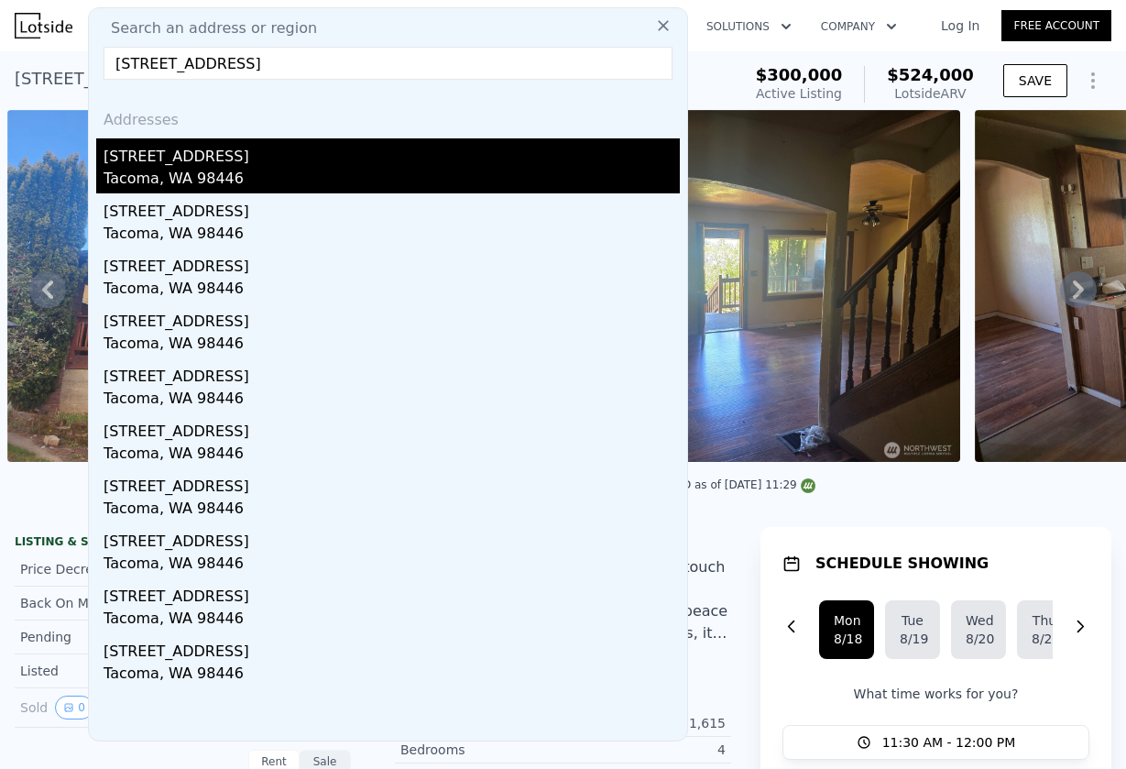
type input "4622 152nd St E, Tacoma, WA 98446"
click at [232, 159] on div "[STREET_ADDRESS]" at bounding box center [392, 152] width 577 height 29
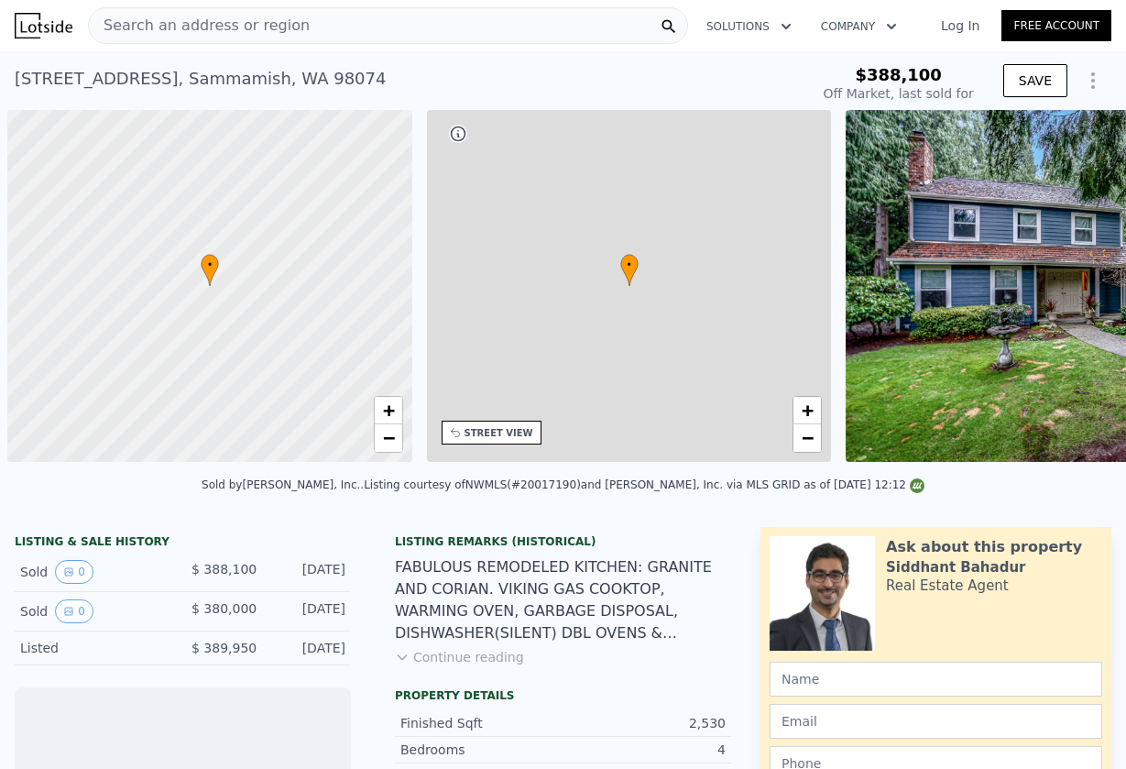
scroll to position [0, 7]
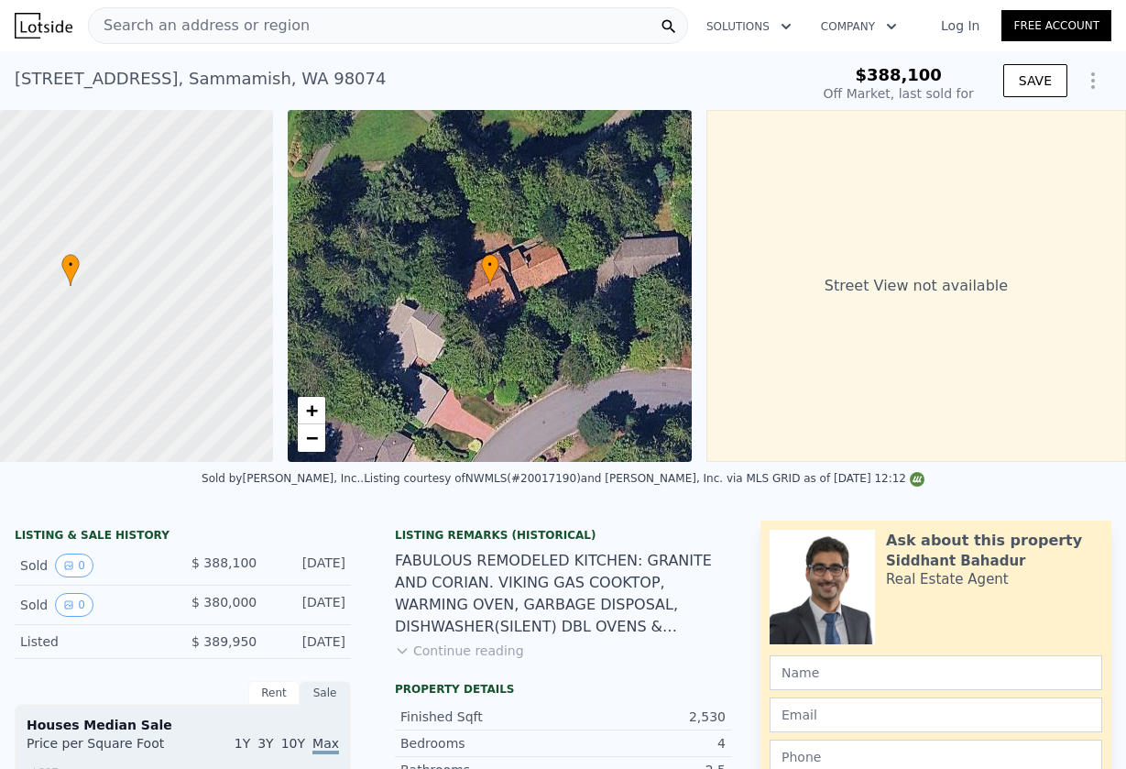
click at [621, 289] on div "• + −" at bounding box center [490, 286] width 405 height 352
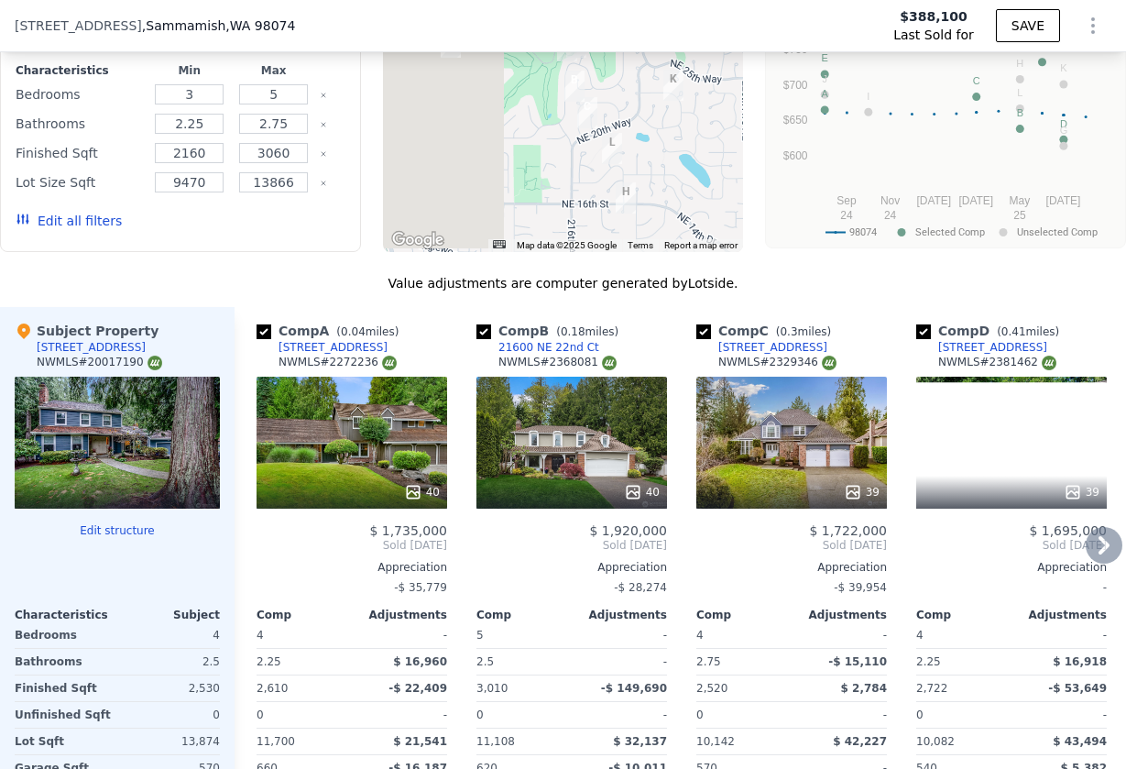
scroll to position [1865, 0]
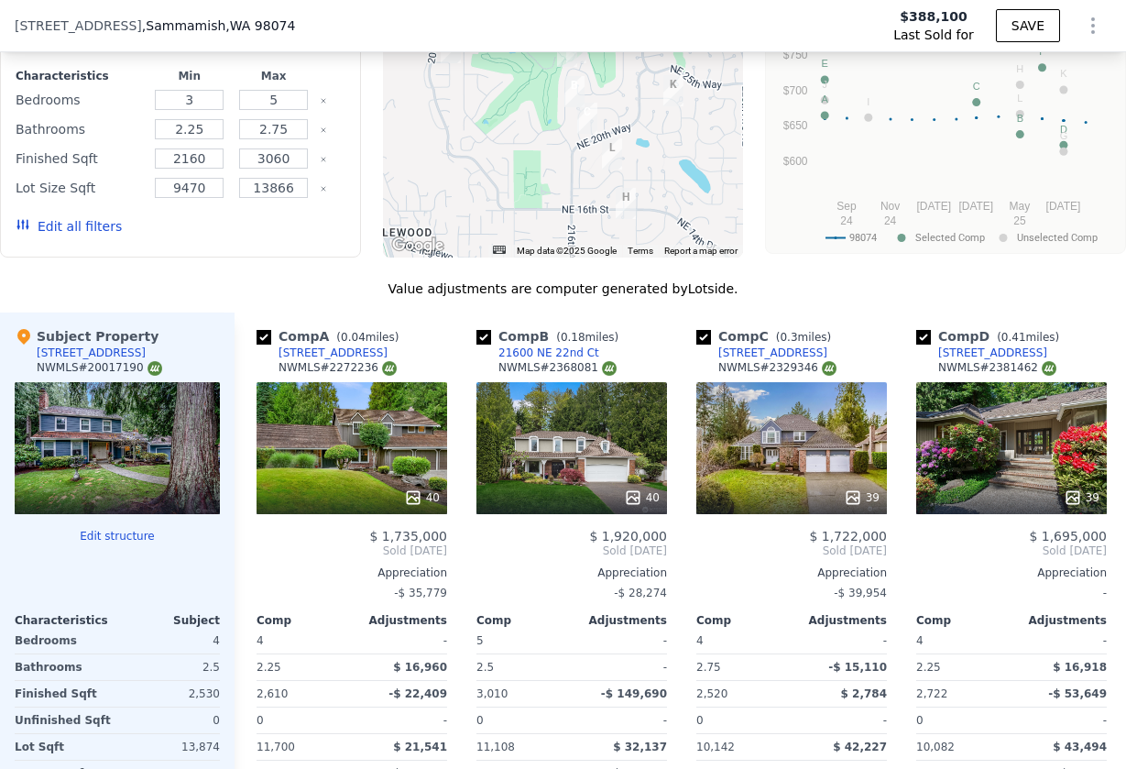
click at [85, 437] on div at bounding box center [117, 448] width 205 height 132
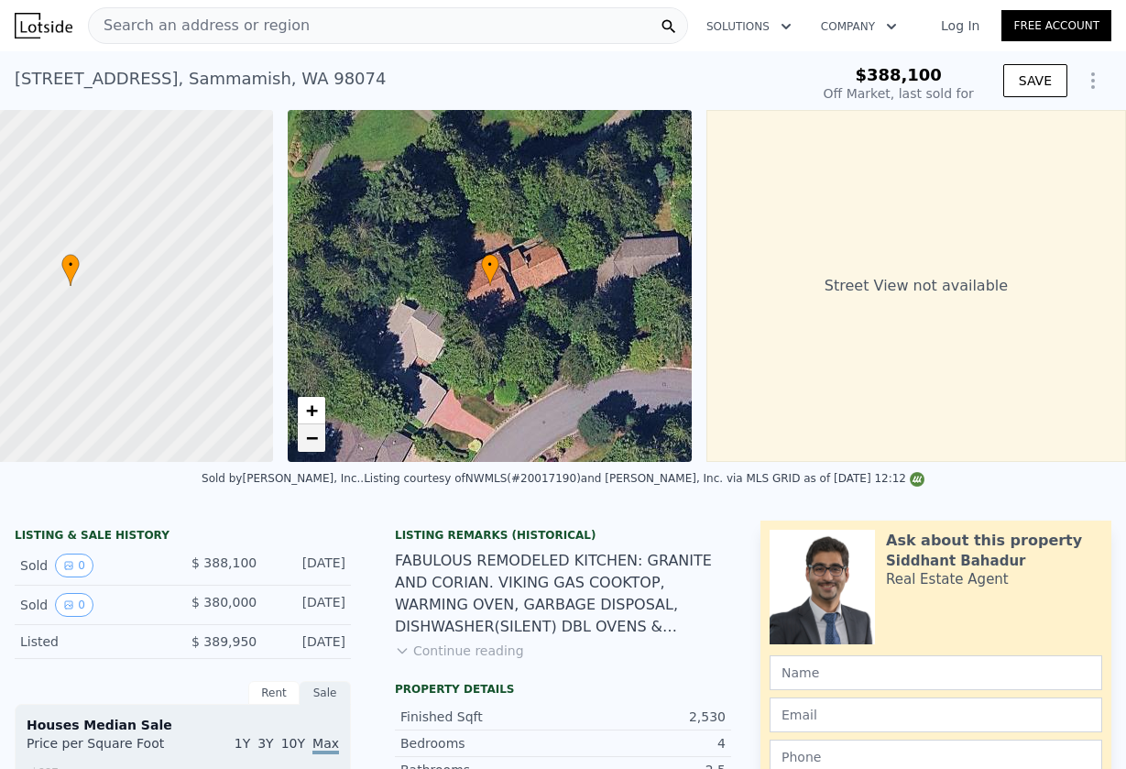
scroll to position [0, 0]
click at [265, 27] on span "Search an address or region" at bounding box center [199, 26] width 221 height 22
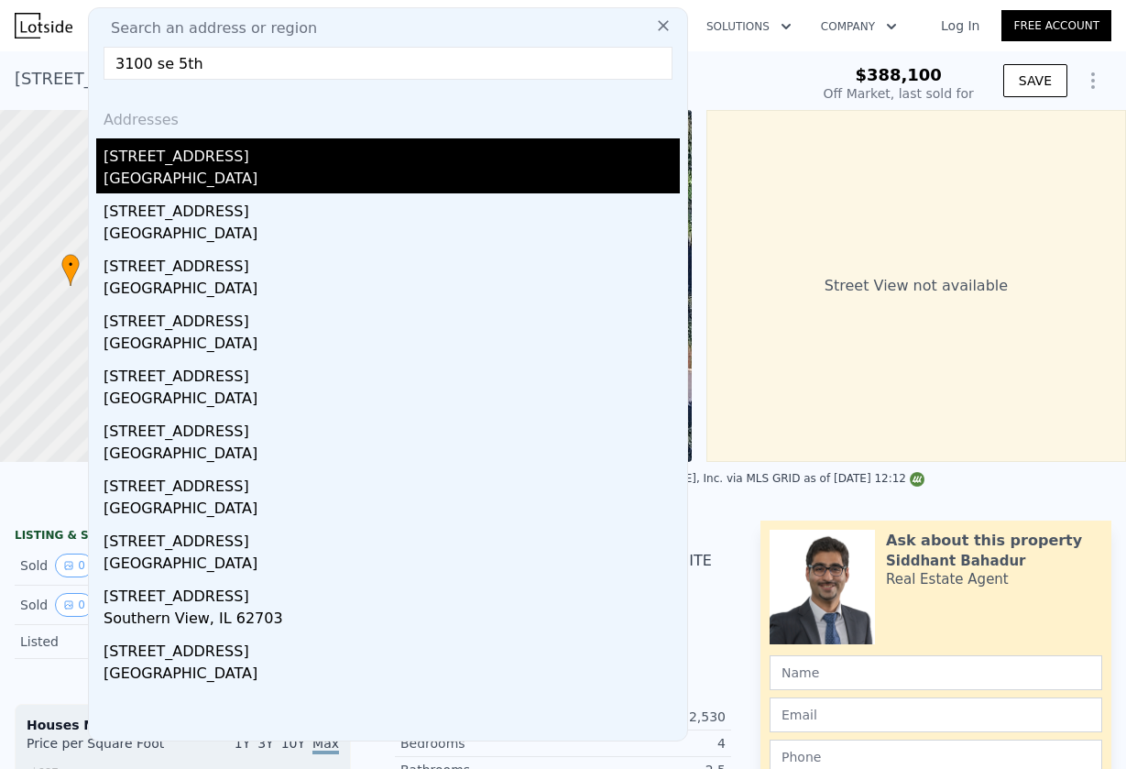
type input "3100 se 5th"
click at [205, 155] on div "3100 SE 5th St" at bounding box center [392, 152] width 577 height 29
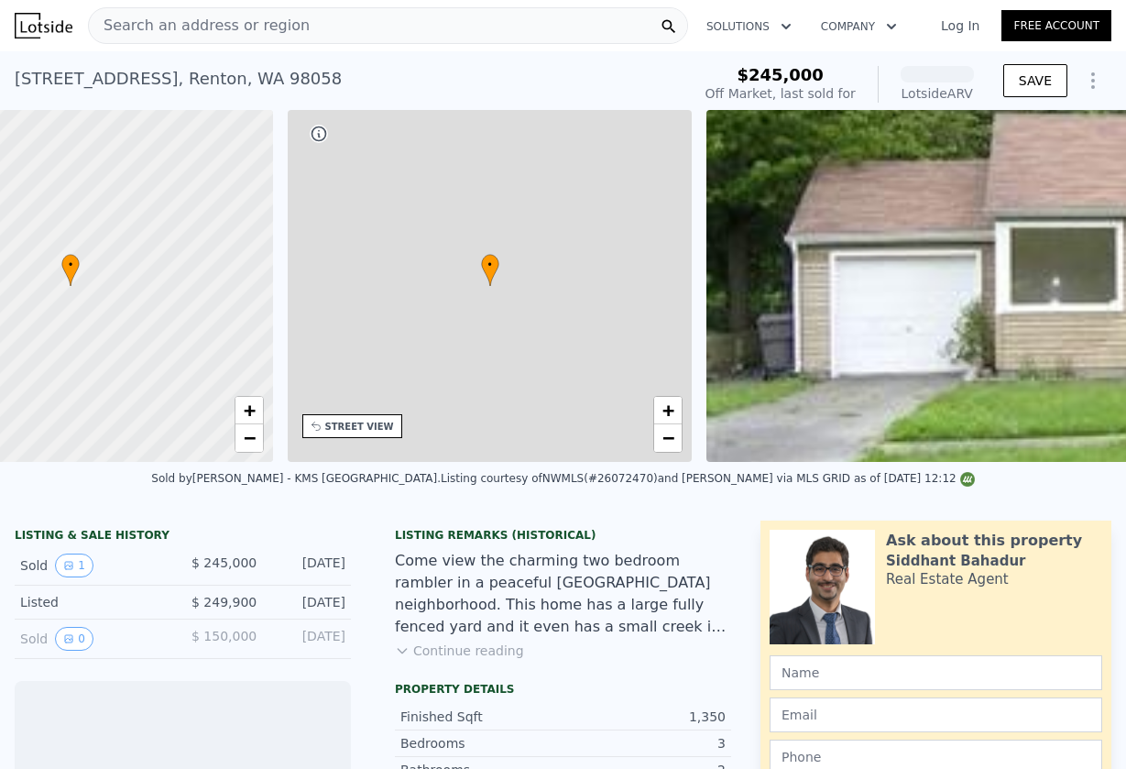
scroll to position [0, 427]
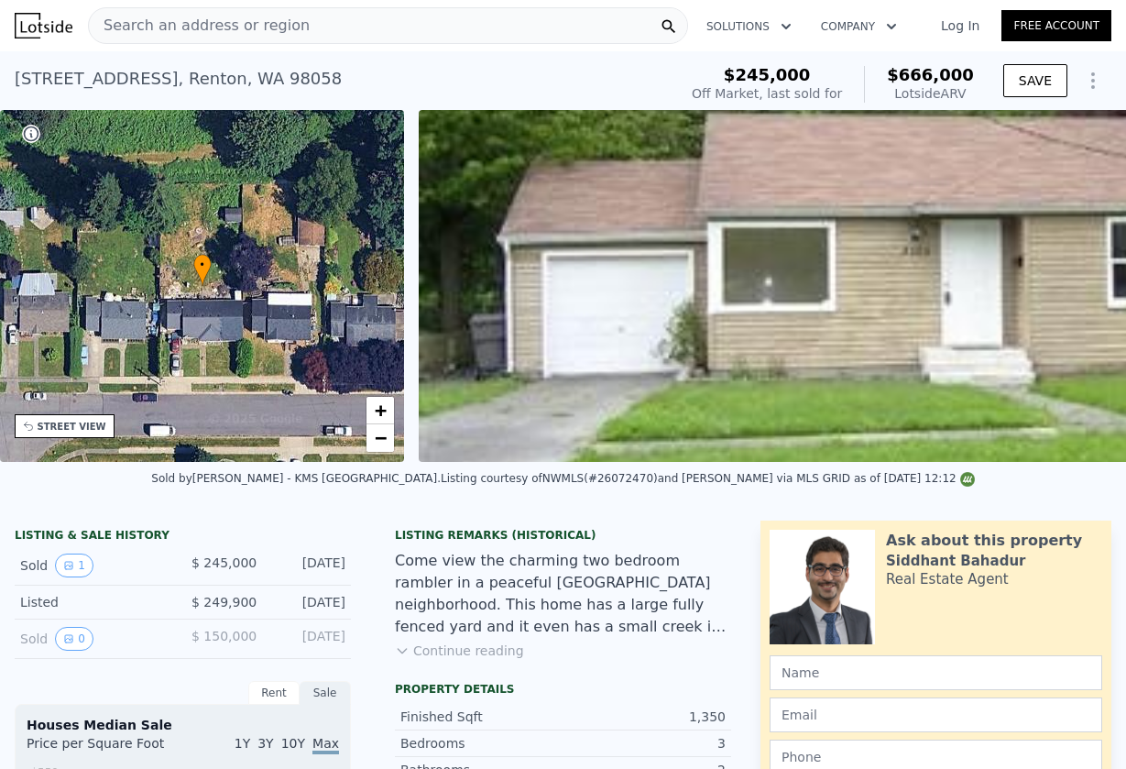
click at [721, 256] on img at bounding box center [975, 286] width 1112 height 352
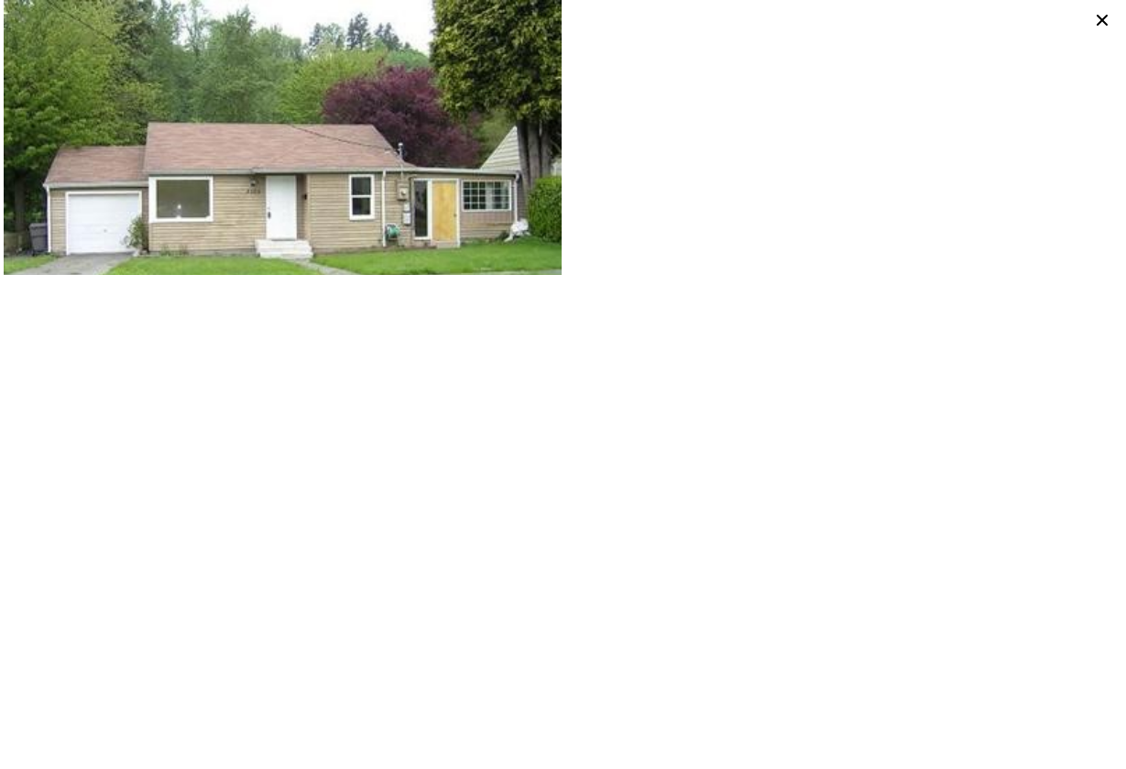
click at [642, 253] on div at bounding box center [844, 137] width 560 height 275
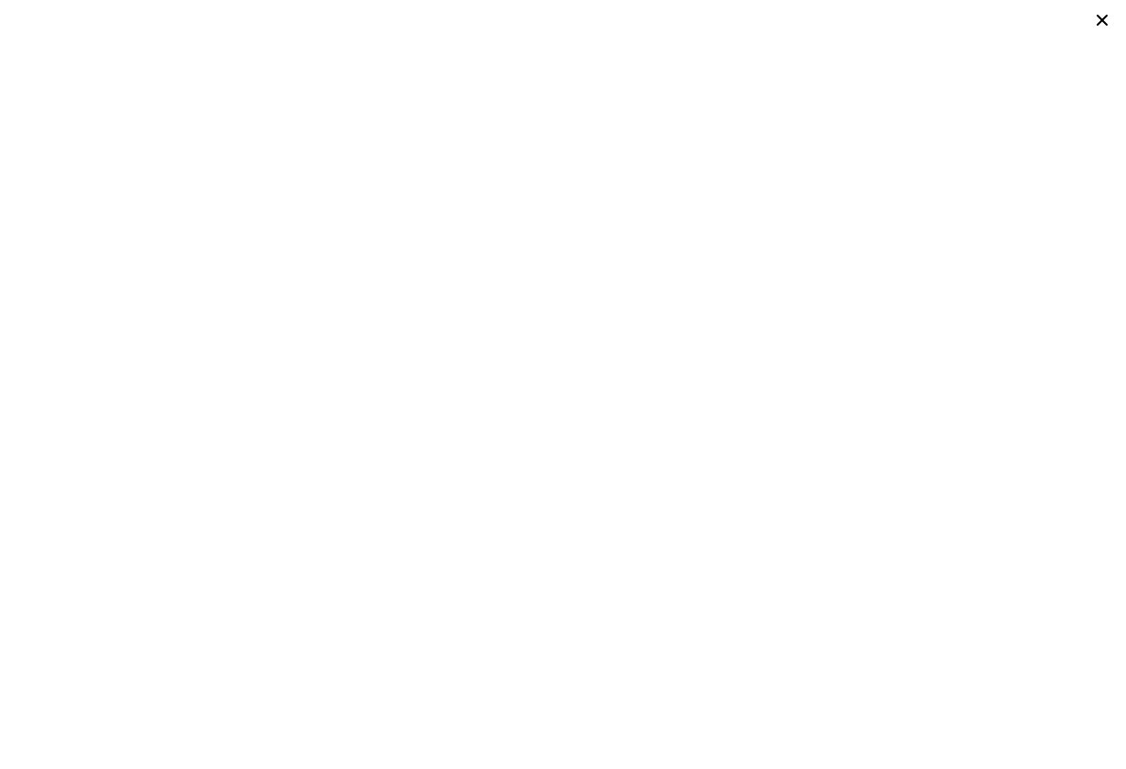
type input "$ 1,714,000"
type input "8"
type input "3"
type input "5"
type input "2.25"
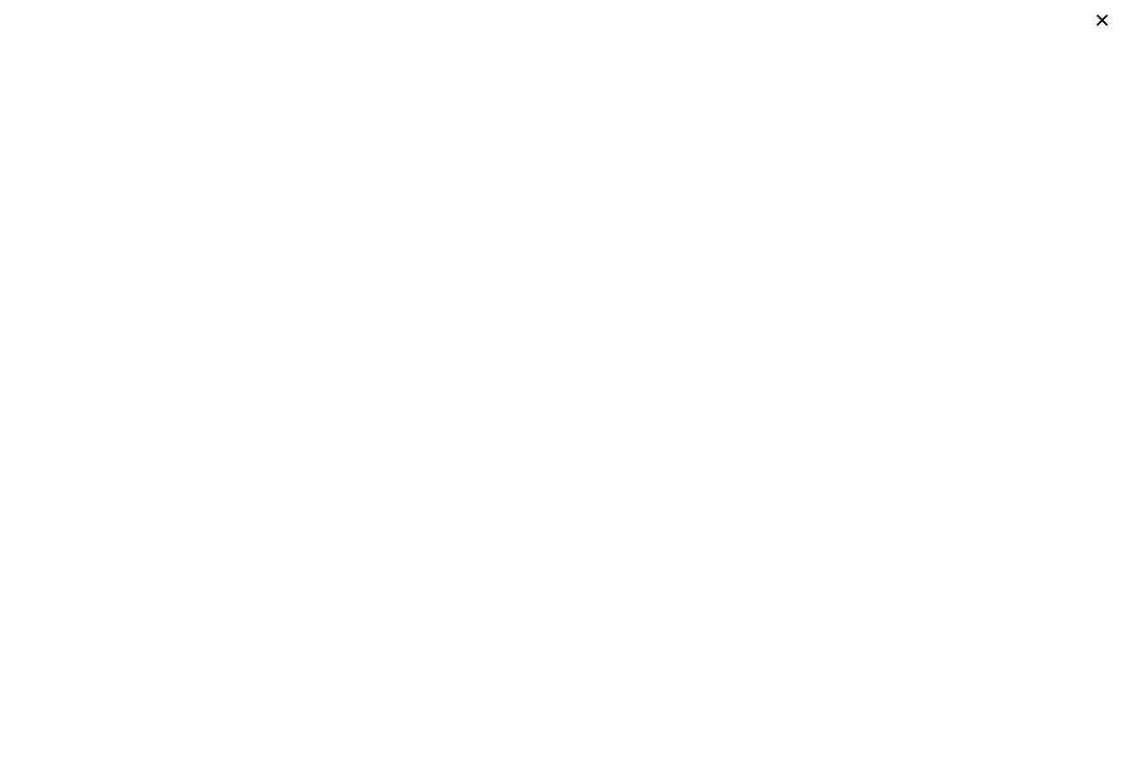
type input "2.75"
type input "2160"
type input "3060"
type input "9470"
type input "13866"
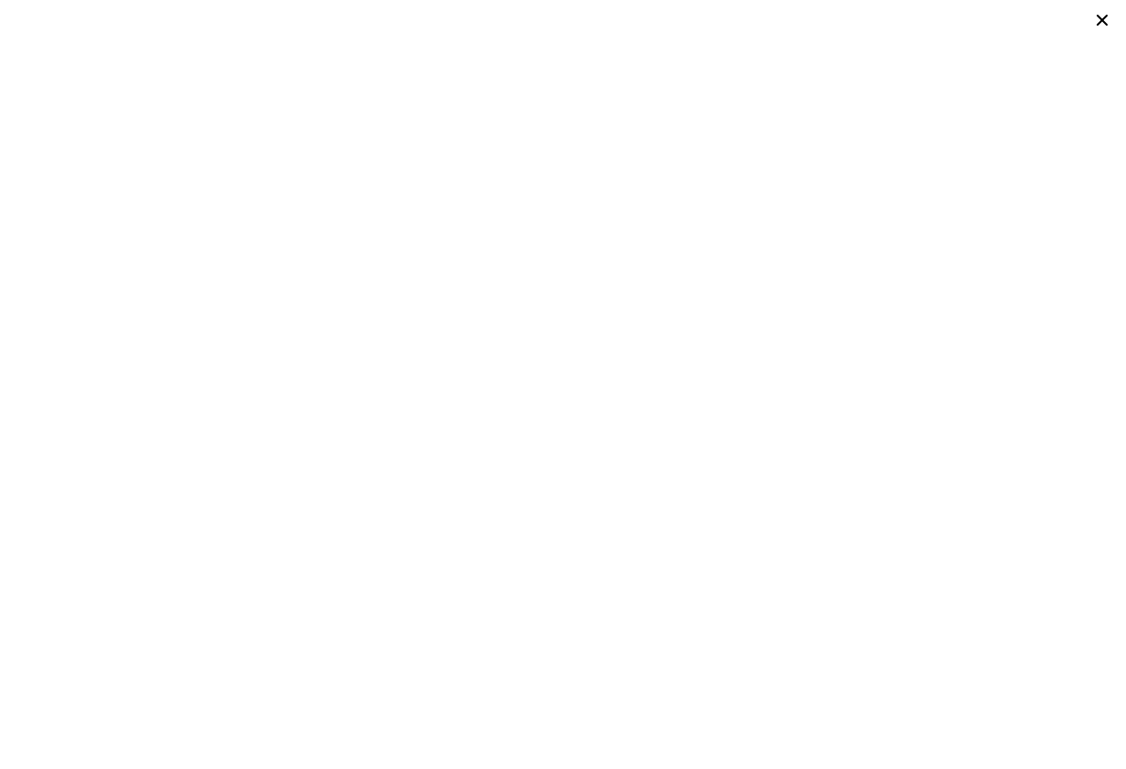
type input "$ 1,140,537"
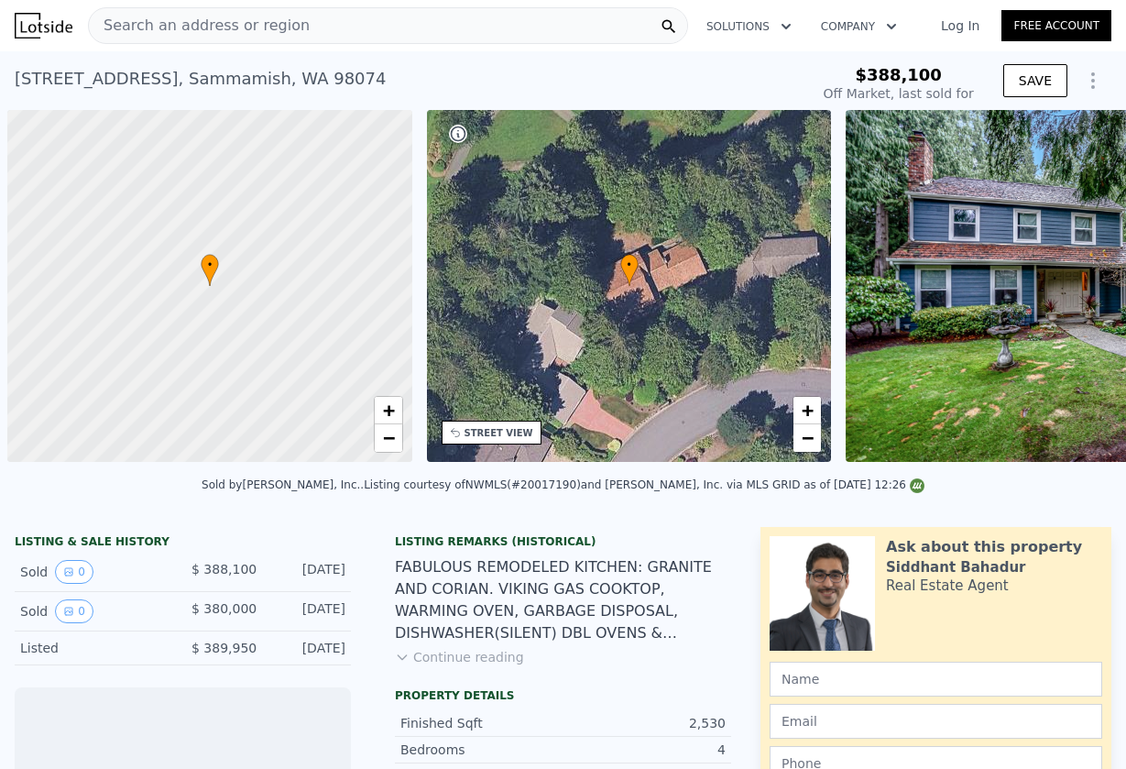
scroll to position [0, 7]
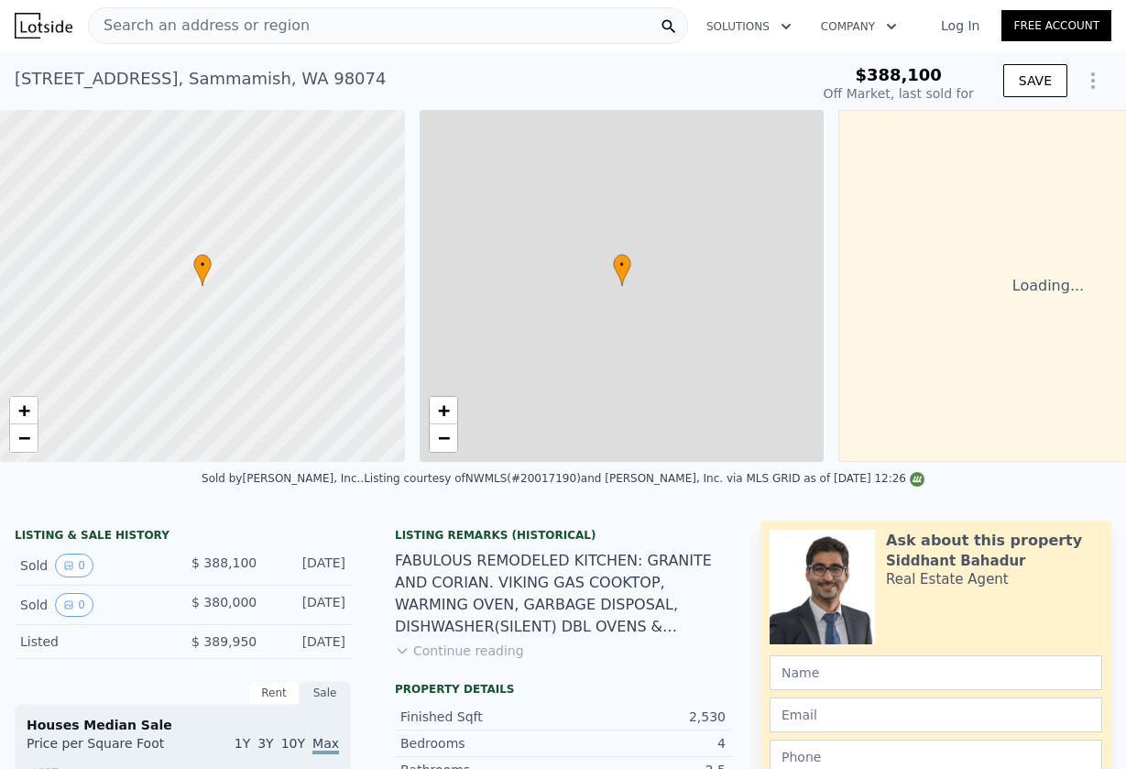
click at [302, 32] on div "Search an address or region" at bounding box center [388, 25] width 600 height 37
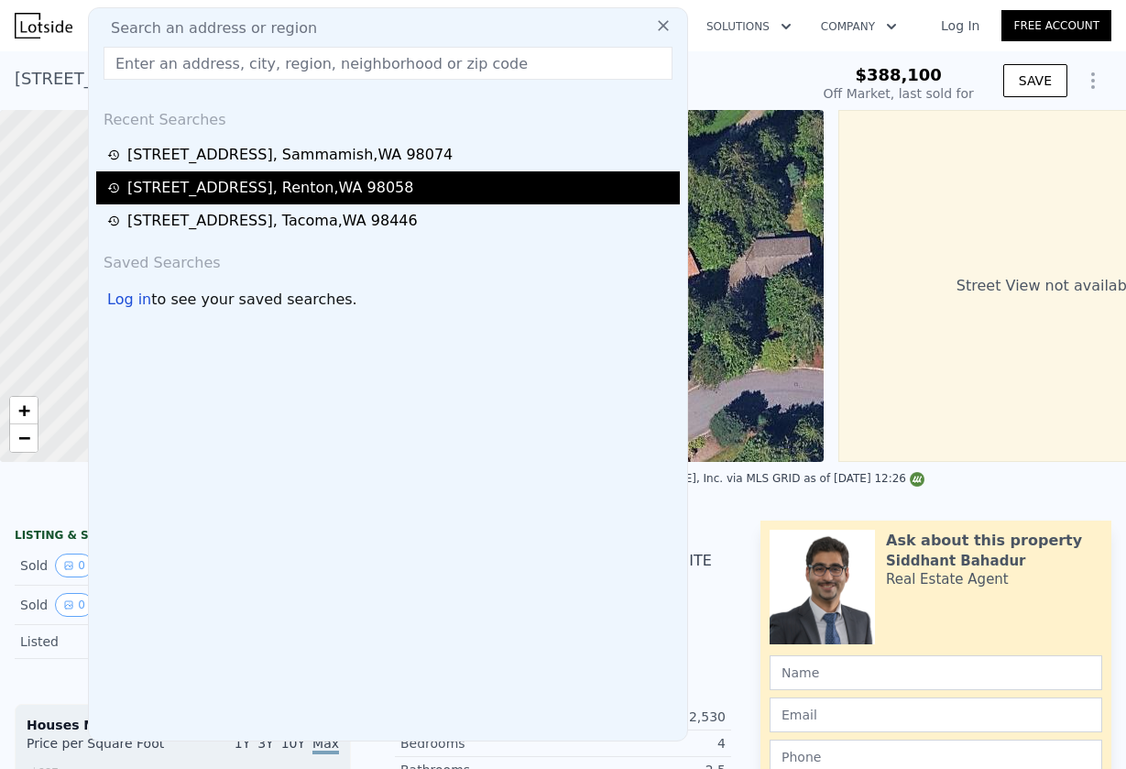
click at [234, 191] on div "[STREET_ADDRESS]" at bounding box center [270, 188] width 286 height 22
